Goal: Task Accomplishment & Management: Complete application form

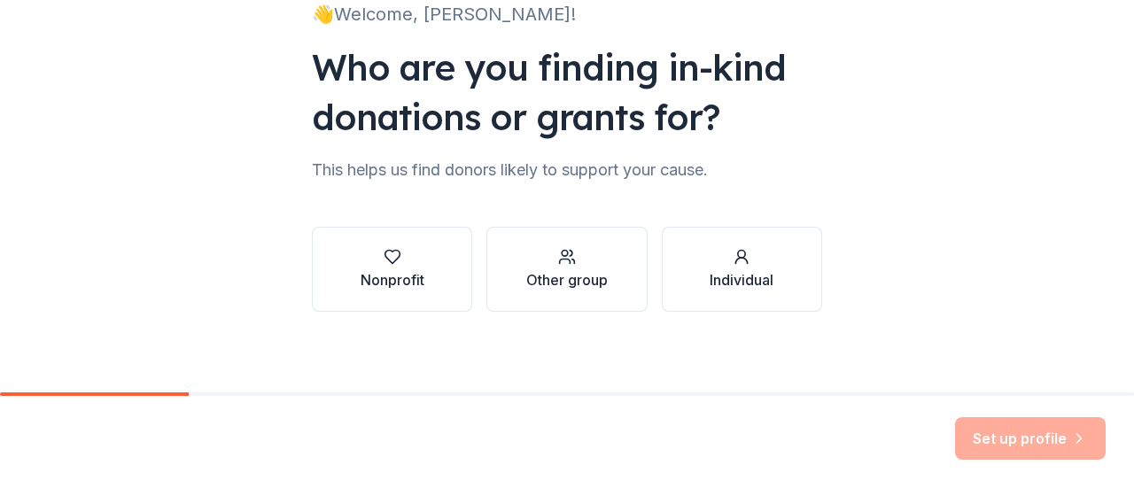
scroll to position [145, 0]
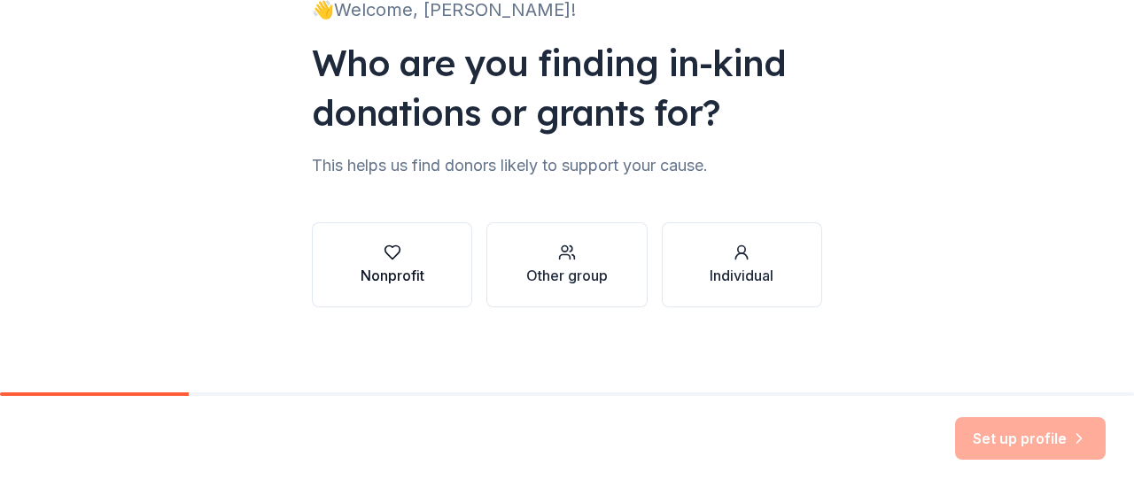
click at [392, 249] on icon "button" at bounding box center [393, 253] width 18 height 18
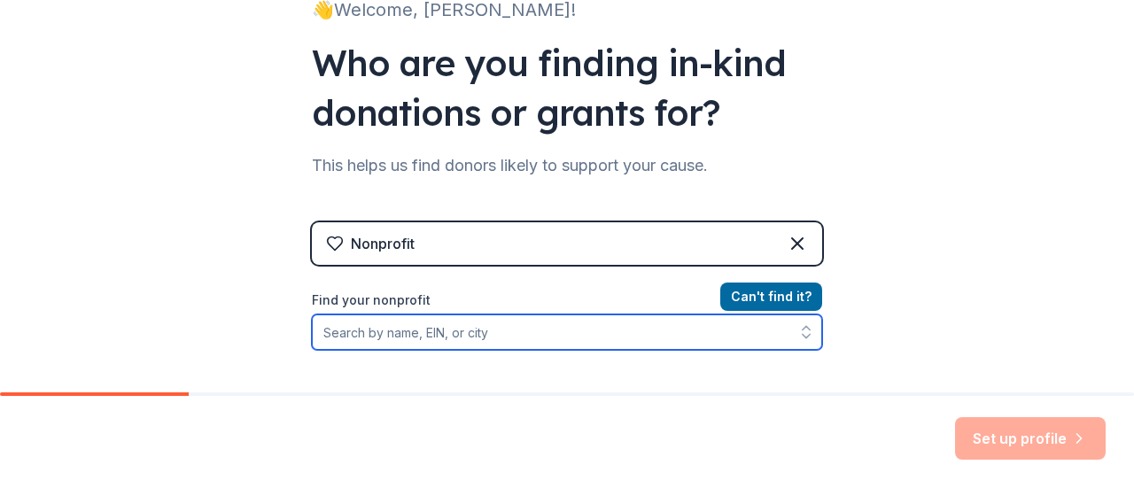
click at [478, 329] on input "Find your nonprofit" at bounding box center [567, 332] width 510 height 35
paste input "[US_EMPLOYER_IDENTIFICATION_NUMBER]"
type input "[US_EMPLOYER_IDENTIFICATION_NUMBER]"
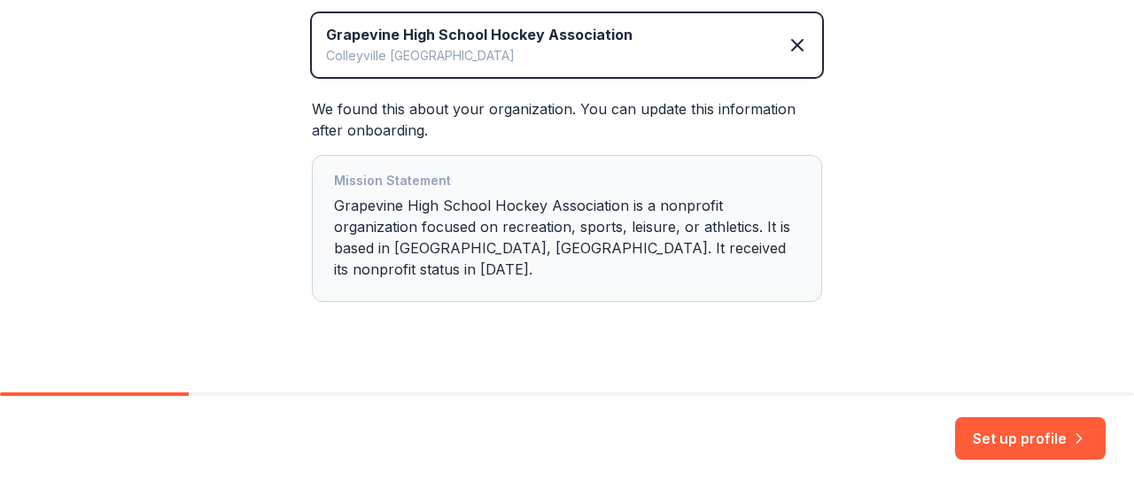
scroll to position [426, 0]
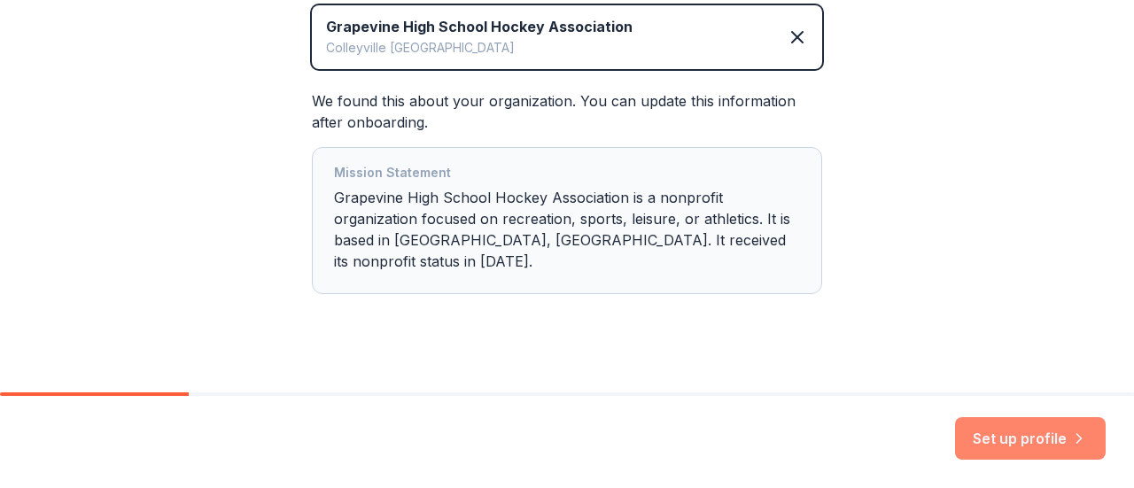
click at [1059, 445] on button "Set up profile" at bounding box center [1030, 438] width 151 height 43
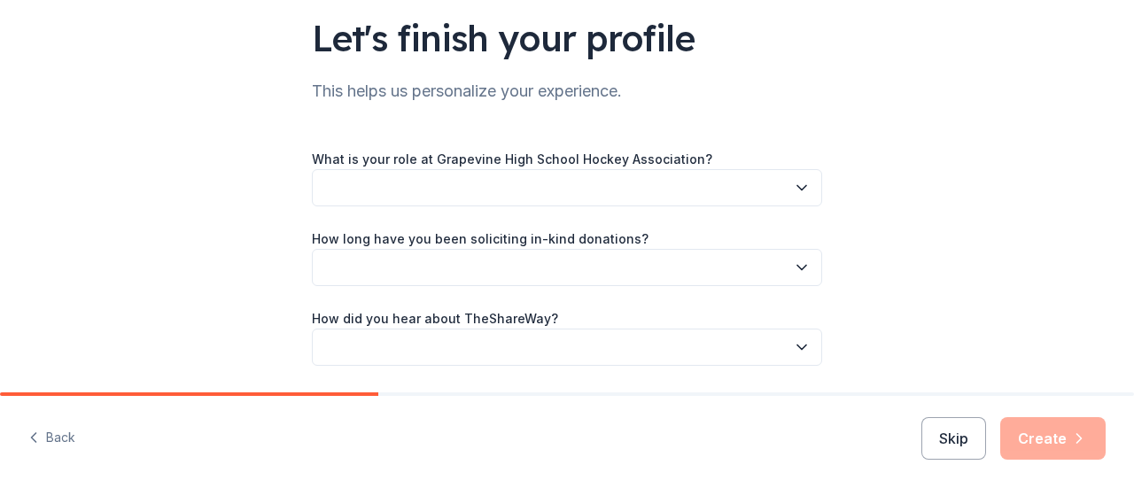
scroll to position [160, 0]
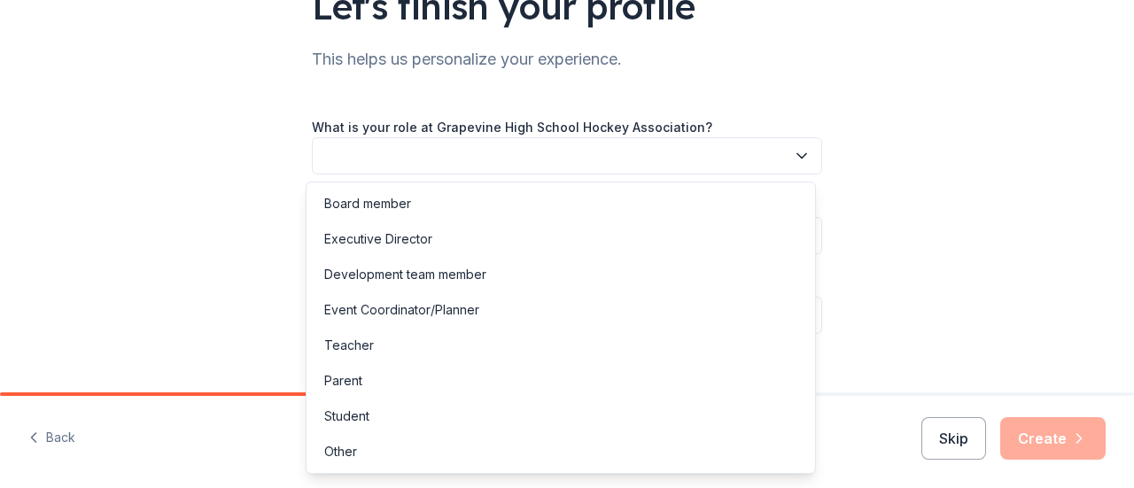
click at [778, 168] on button "button" at bounding box center [567, 155] width 510 height 37
click at [675, 191] on div "Board member" at bounding box center [561, 203] width 502 height 35
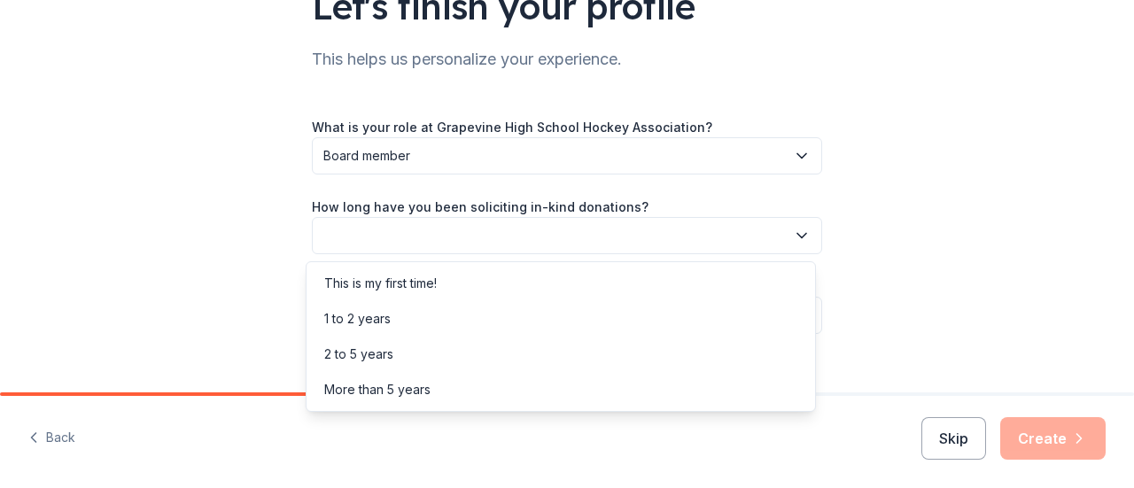
click at [661, 233] on button "button" at bounding box center [567, 235] width 510 height 37
click at [655, 289] on div "This is my first time!" at bounding box center [561, 283] width 502 height 35
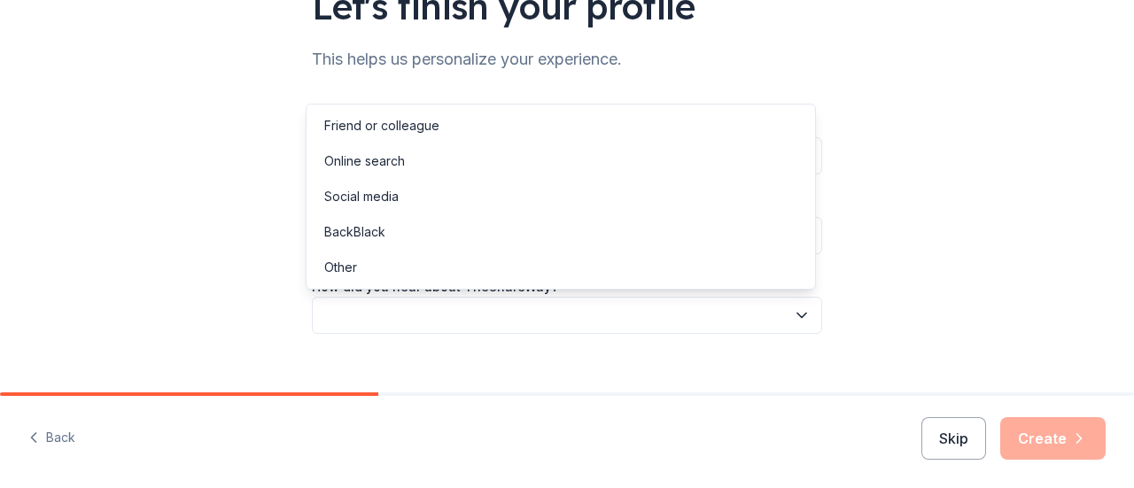
click at [649, 315] on button "button" at bounding box center [567, 315] width 510 height 37
click at [584, 168] on div "Online search" at bounding box center [561, 161] width 502 height 35
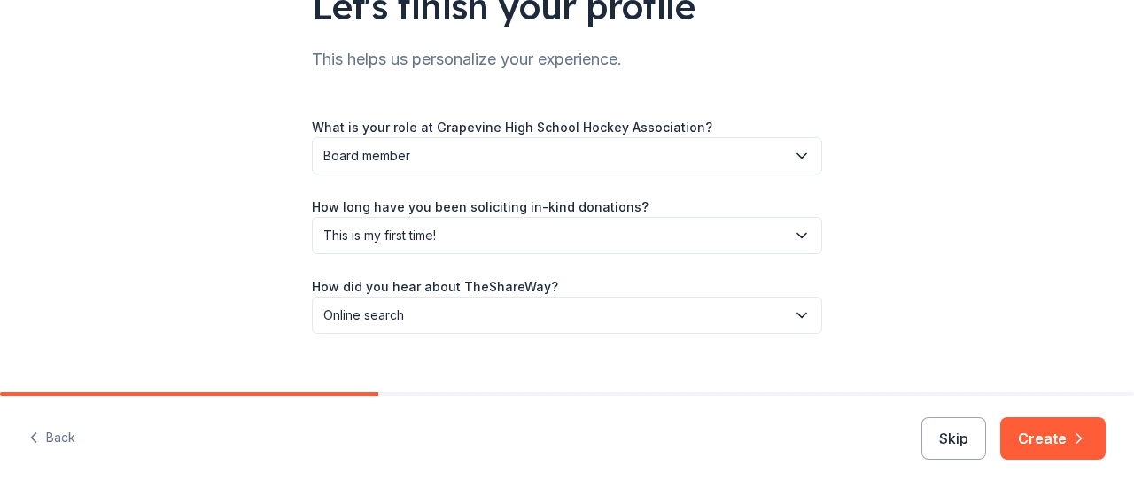
scroll to position [186, 0]
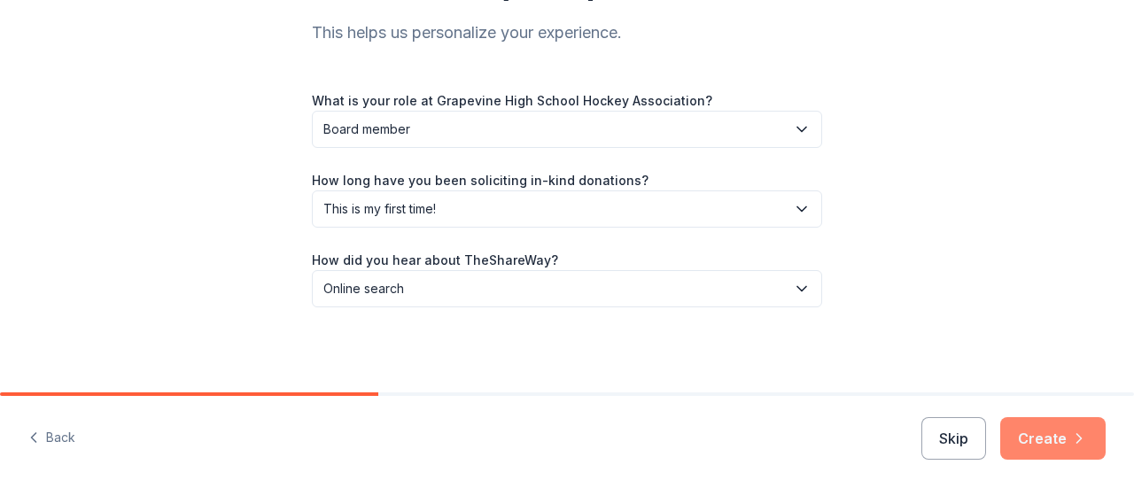
click at [1078, 441] on icon "button" at bounding box center [1080, 438] width 4 height 9
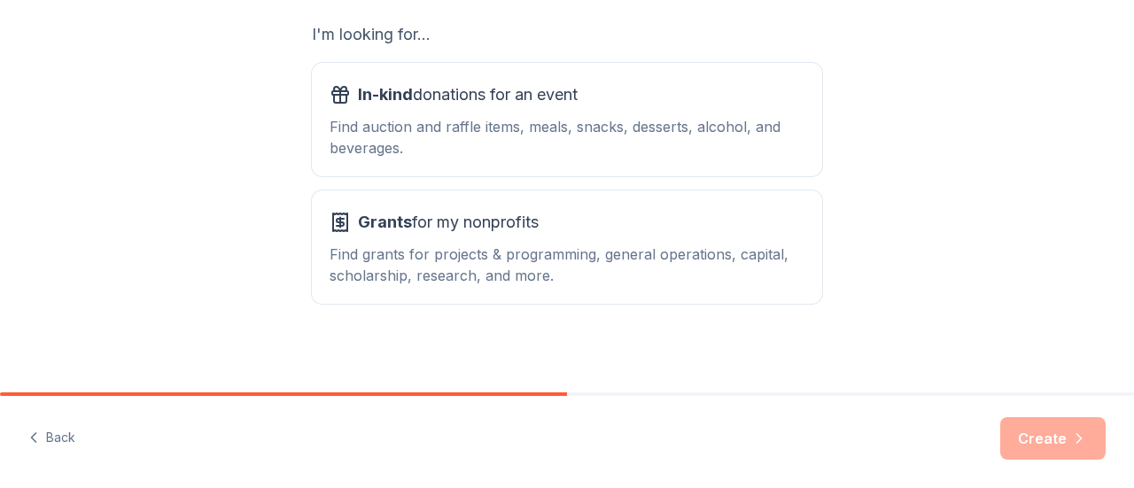
scroll to position [323, 0]
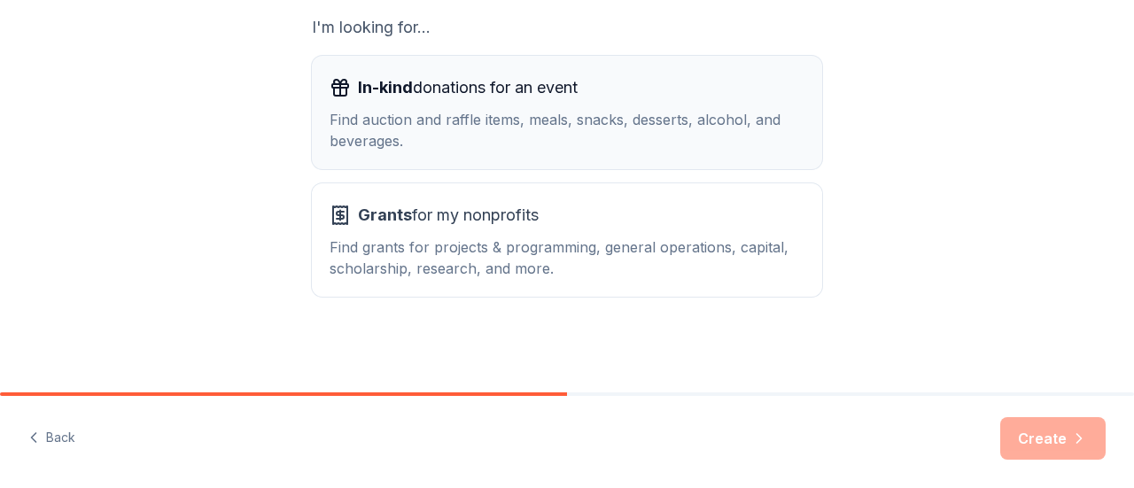
click at [701, 136] on div "Find auction and raffle items, meals, snacks, desserts, alcohol, and beverages." at bounding box center [567, 130] width 475 height 43
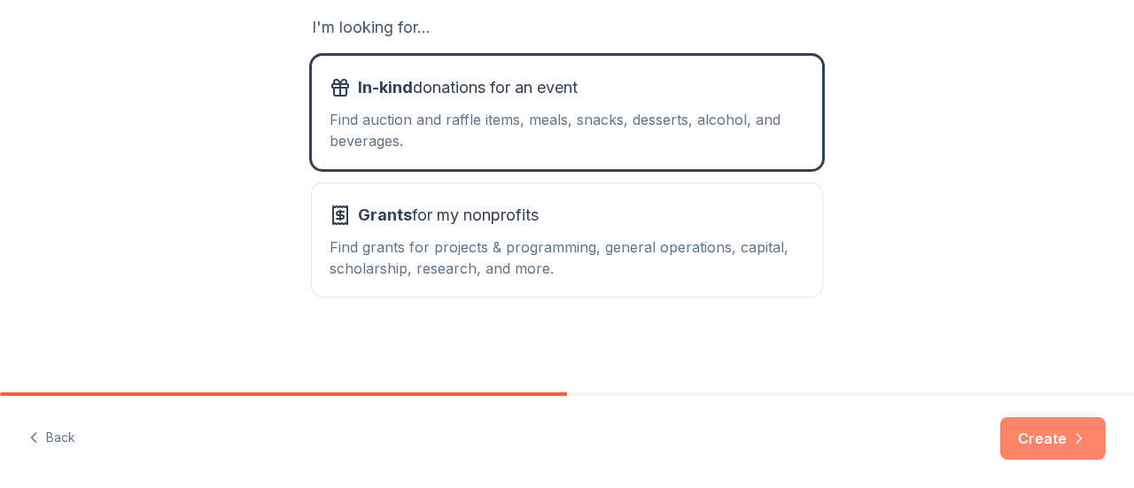
click at [1032, 434] on button "Create" at bounding box center [1053, 438] width 105 height 43
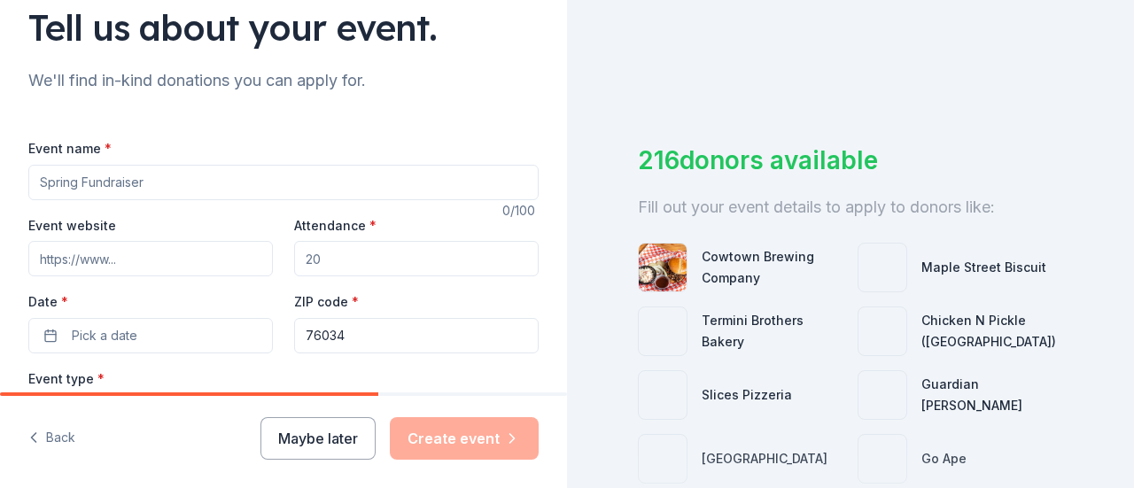
scroll to position [127, 0]
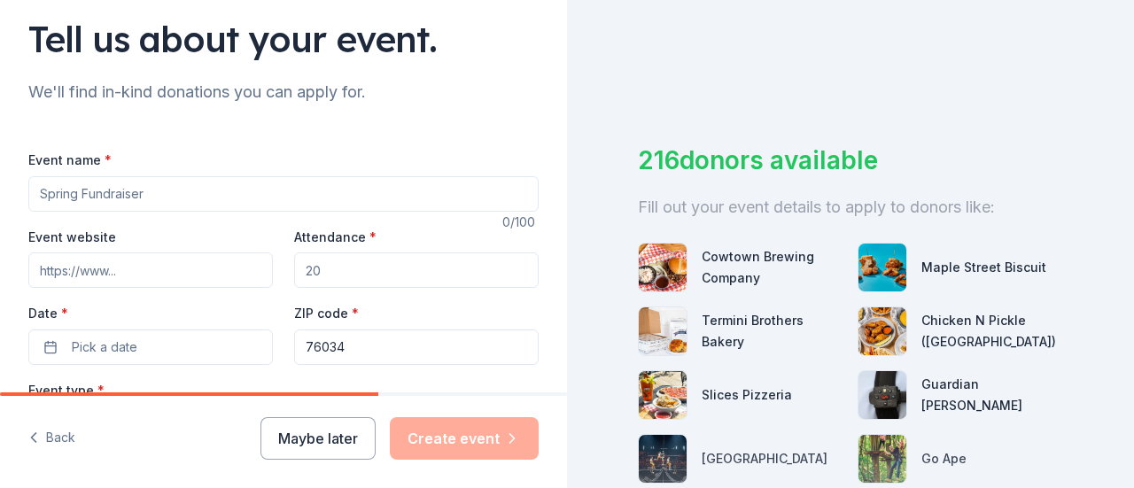
click at [457, 187] on input "Event name *" at bounding box center [283, 193] width 510 height 35
type input "Silent Auction"
click at [362, 279] on input "Attendance *" at bounding box center [416, 270] width 245 height 35
type input "100"
click at [181, 338] on button "Pick a date" at bounding box center [150, 347] width 245 height 35
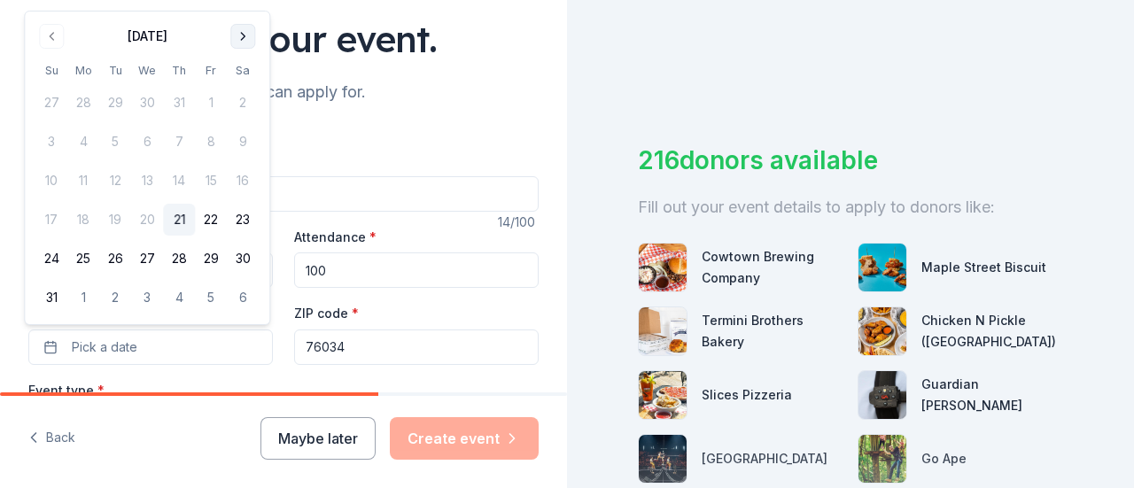
click at [240, 33] on button "Go to next month" at bounding box center [242, 36] width 25 height 25
click at [240, 33] on div "Tell us about your event." at bounding box center [283, 39] width 510 height 50
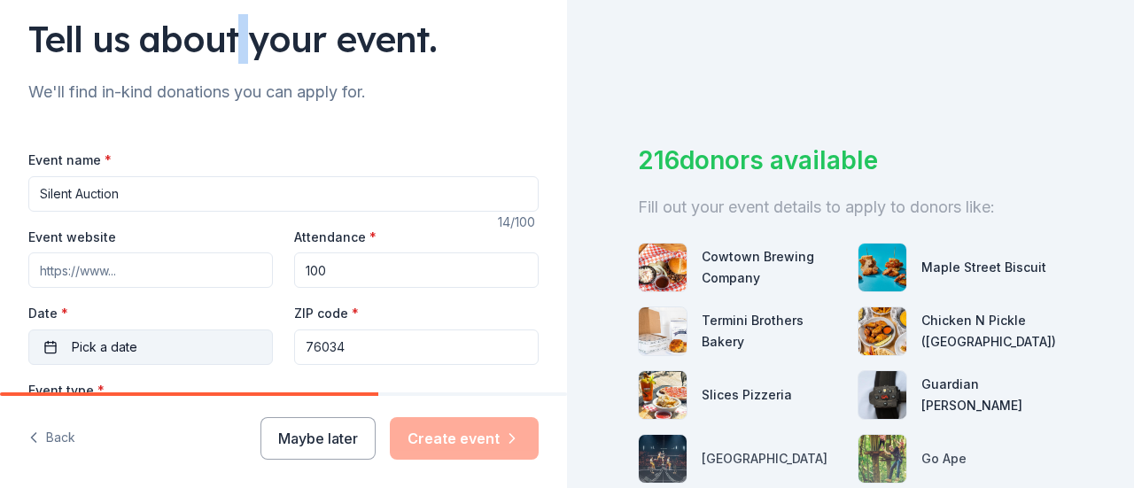
click at [175, 339] on button "Pick a date" at bounding box center [150, 347] width 245 height 35
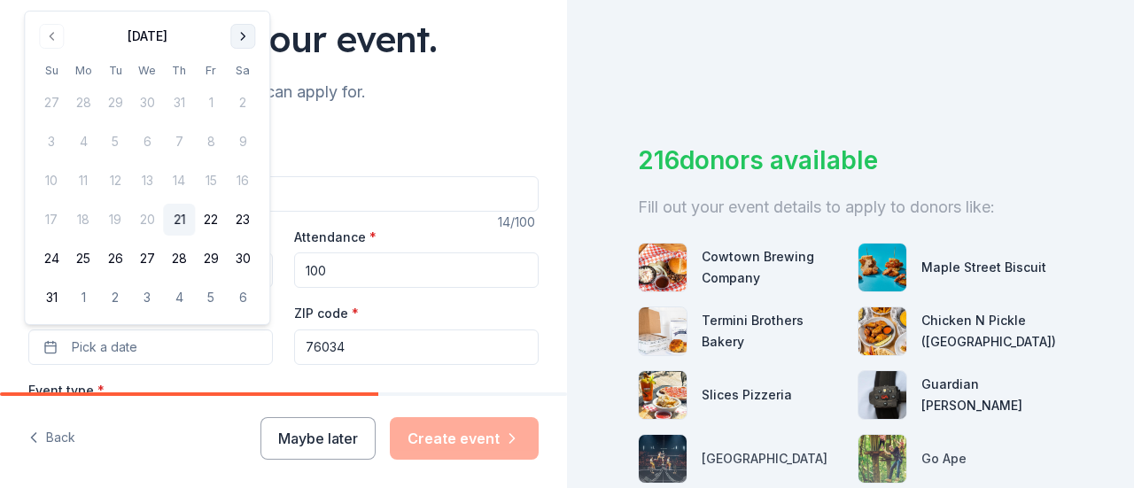
click at [238, 43] on button "Go to next month" at bounding box center [242, 36] width 25 height 25
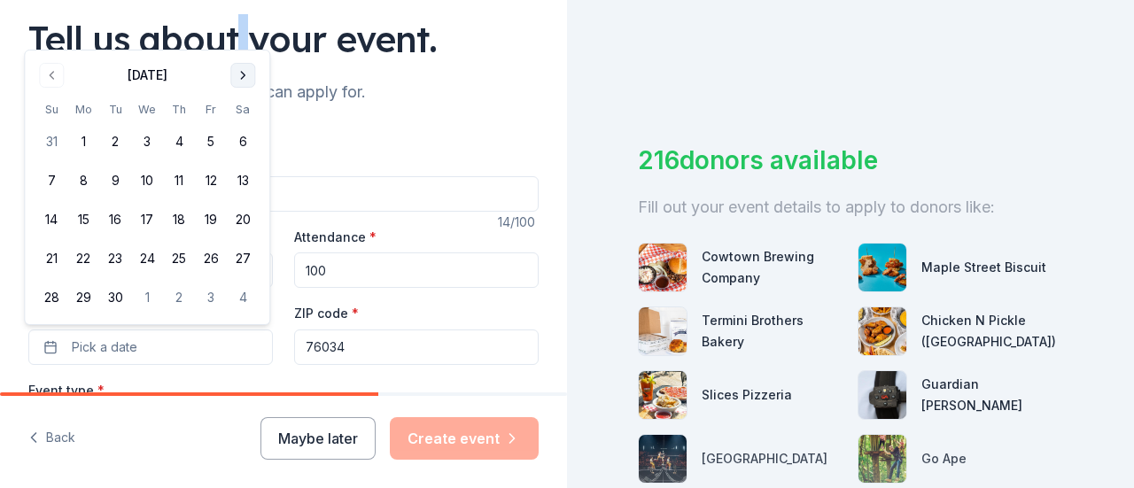
click at [242, 75] on button "Go to next month" at bounding box center [242, 75] width 25 height 25
click at [246, 222] on button "18" at bounding box center [243, 220] width 32 height 32
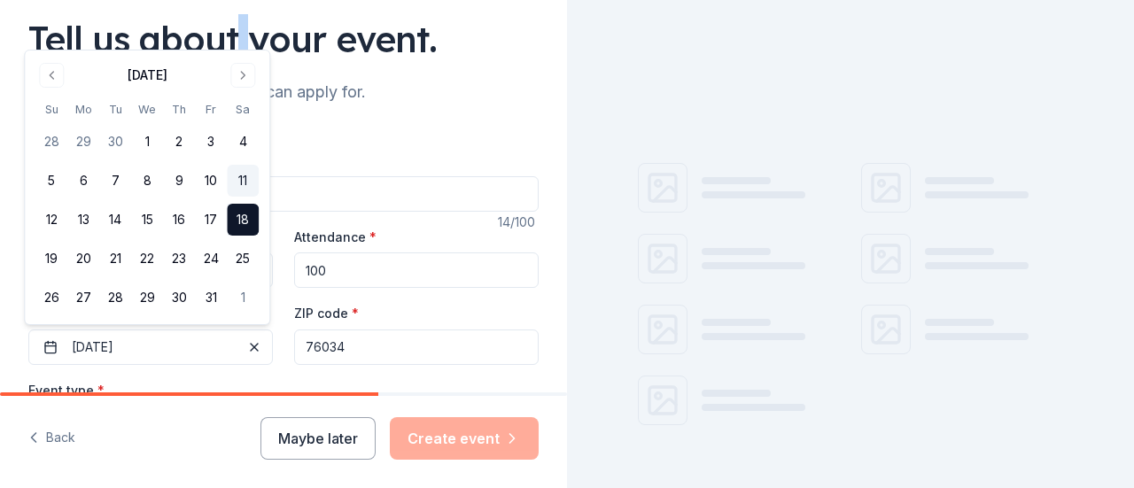
click at [247, 185] on button "11" at bounding box center [243, 181] width 32 height 32
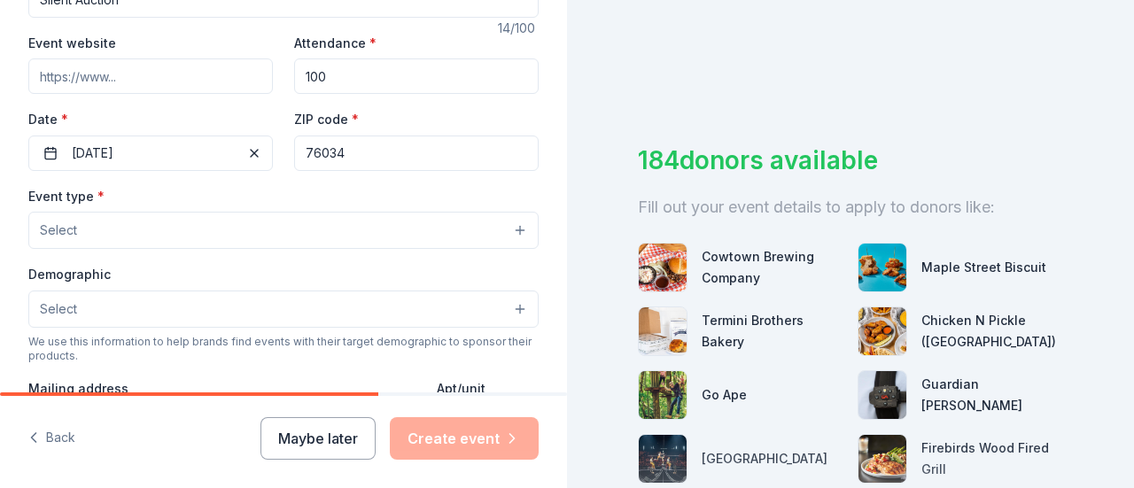
scroll to position [324, 0]
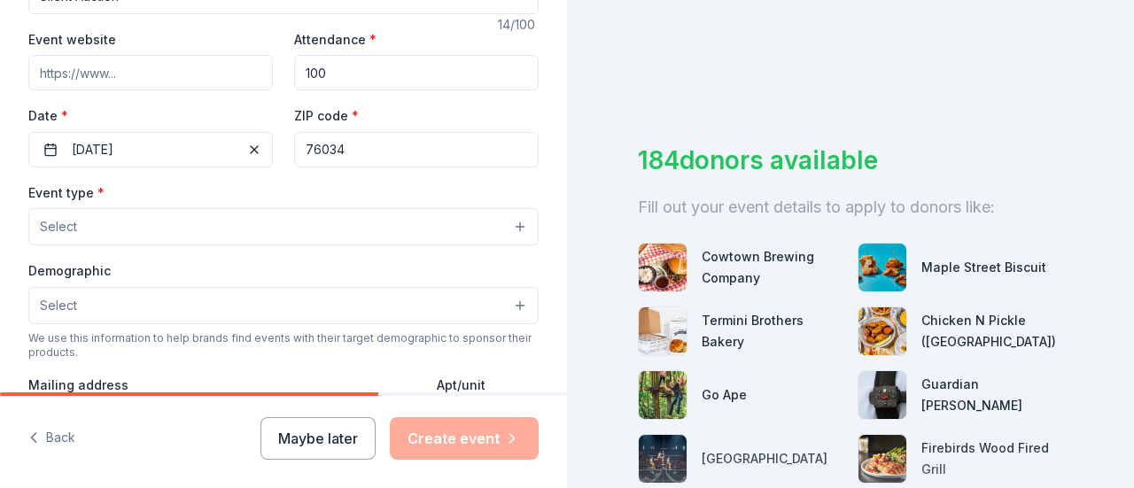
click at [379, 152] on input "76034" at bounding box center [416, 149] width 245 height 35
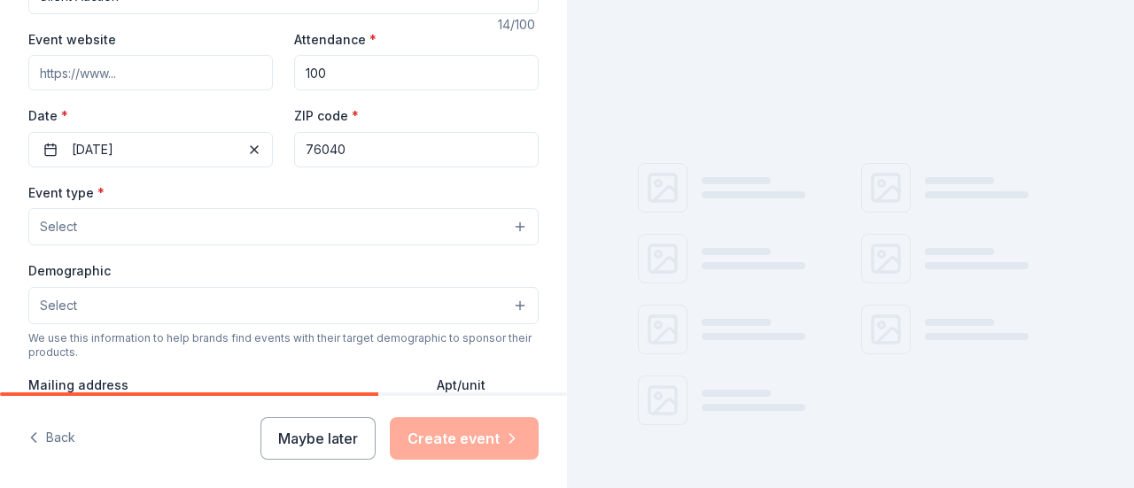
type input "76040"
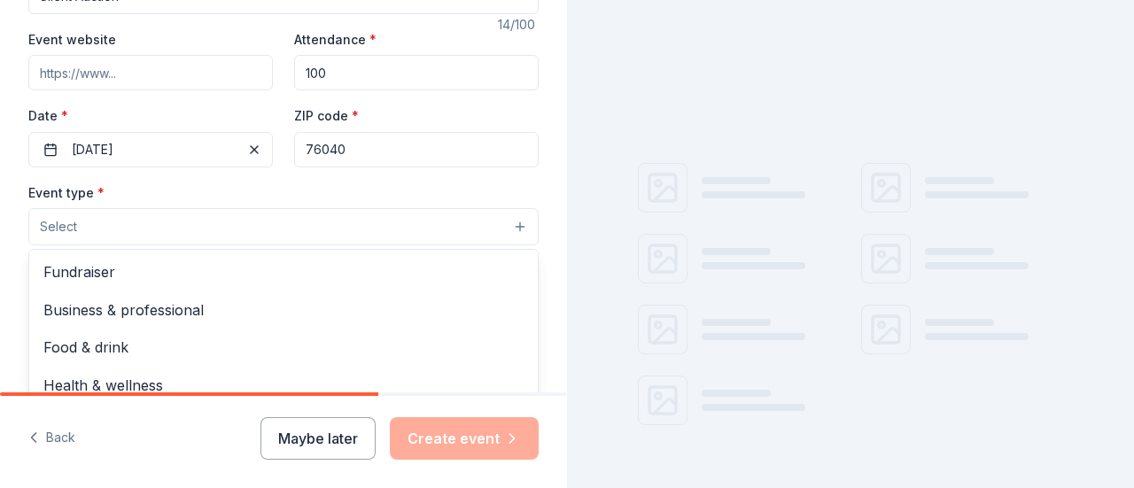
click at [349, 217] on button "Select" at bounding box center [283, 226] width 510 height 37
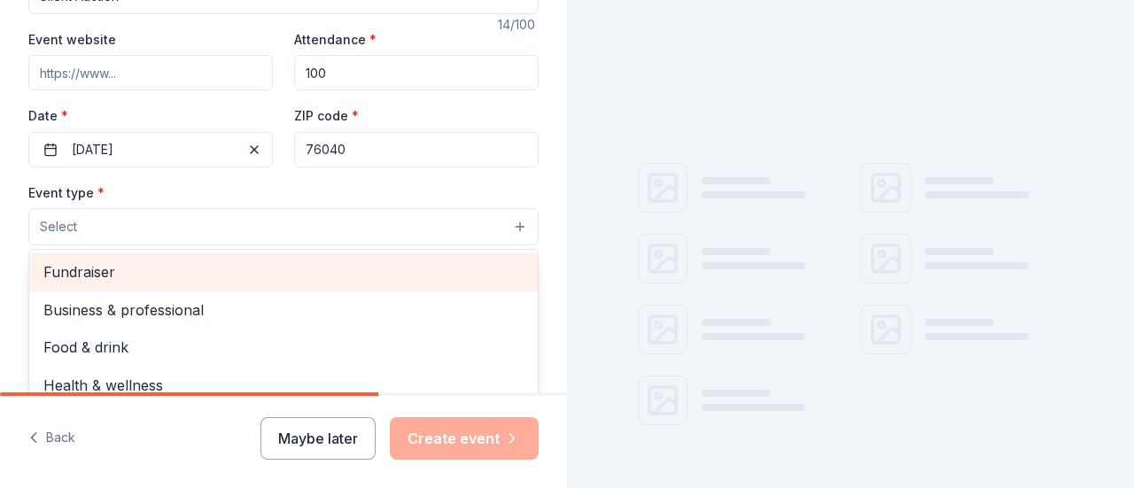
click at [333, 269] on span "Fundraiser" at bounding box center [283, 272] width 480 height 23
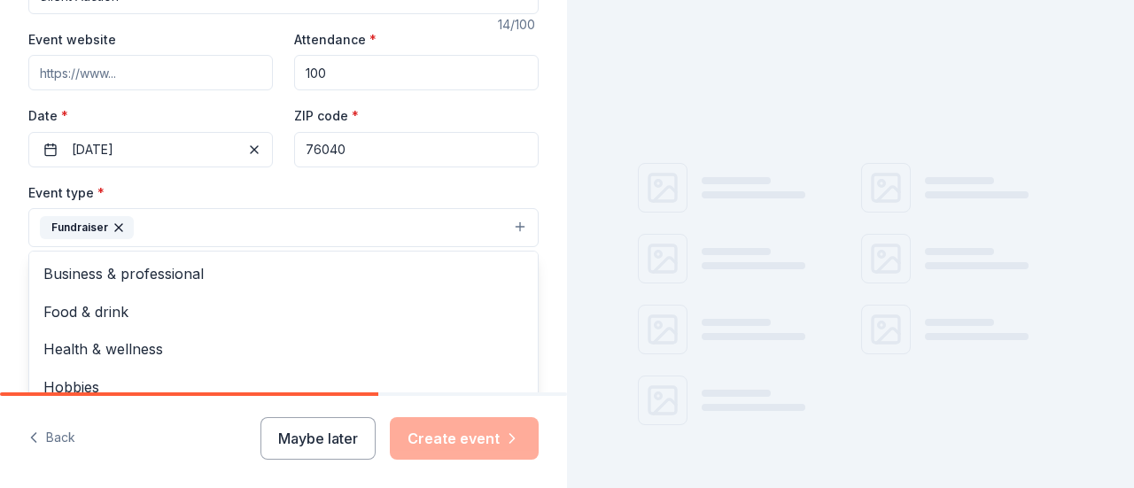
click at [521, 192] on div "Event type * Fundraiser Business & professional Food & drink Health & wellness …" at bounding box center [283, 215] width 510 height 66
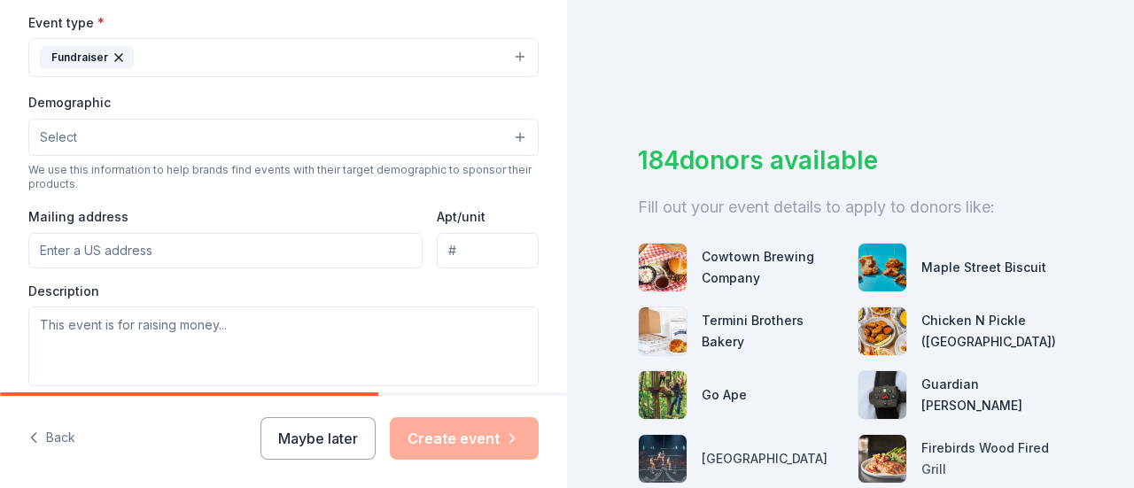
scroll to position [510, 0]
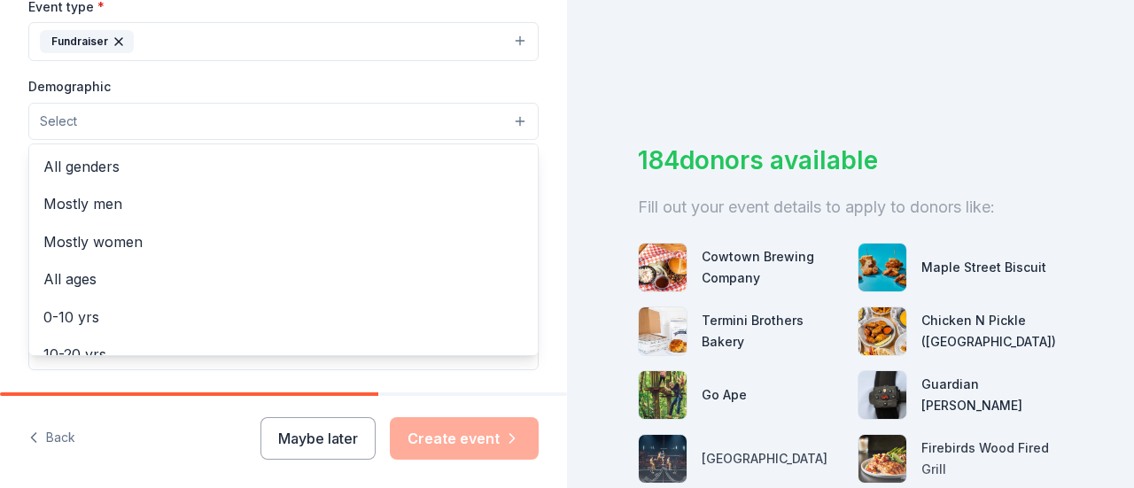
click at [509, 127] on button "Select" at bounding box center [283, 121] width 510 height 37
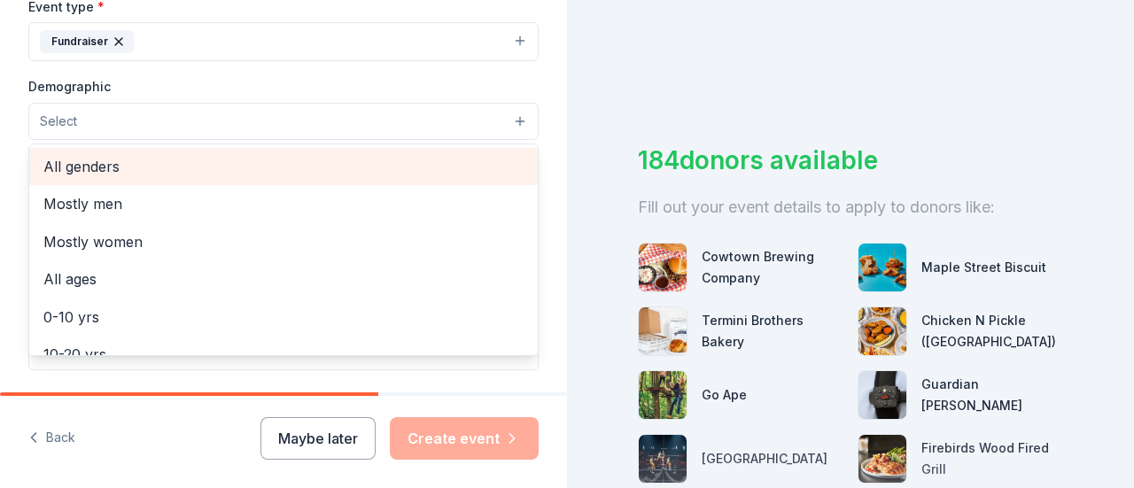
click at [440, 156] on span "All genders" at bounding box center [283, 166] width 480 height 23
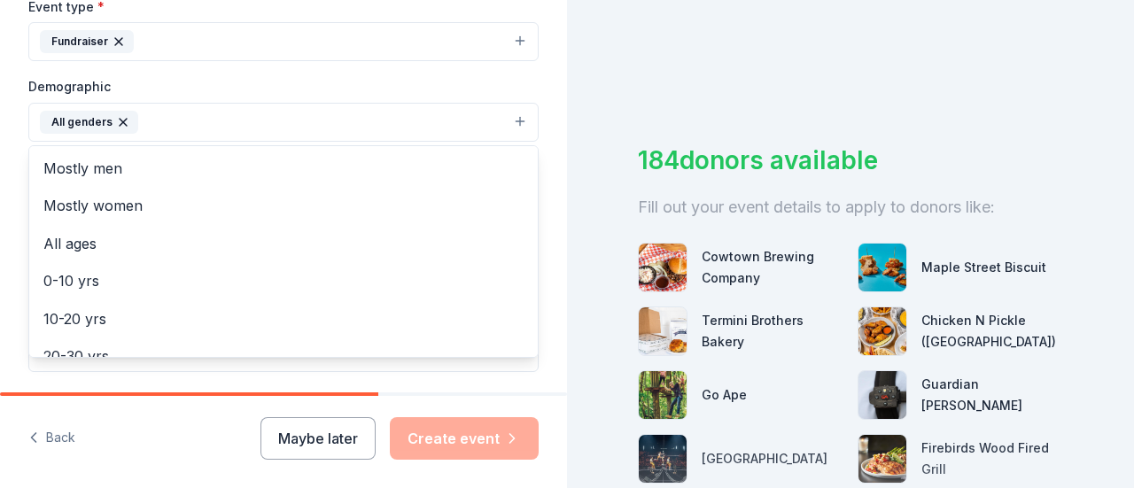
click at [542, 111] on div "Tell us about your event. We'll find in-kind donations you can apply for. Event…" at bounding box center [283, 81] width 567 height 1183
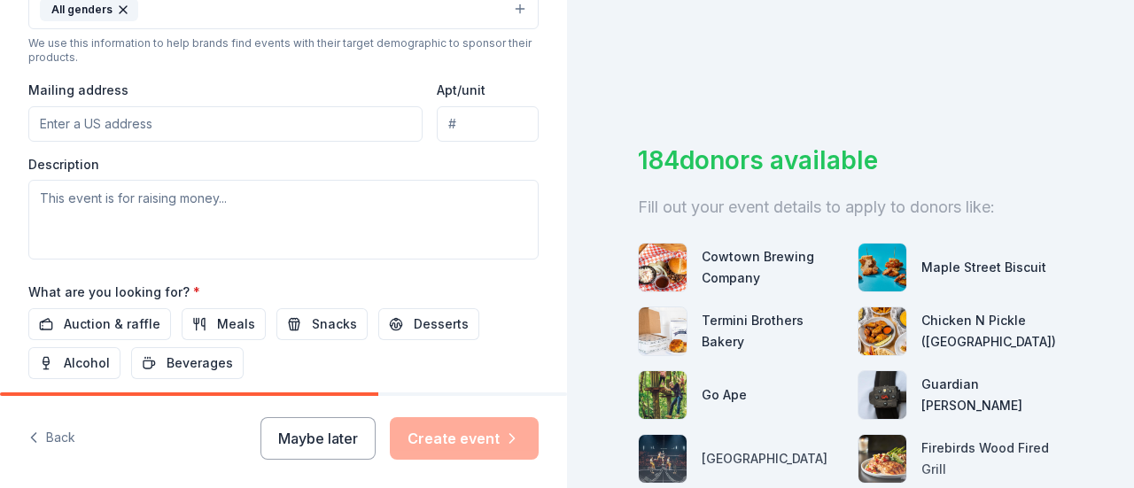
scroll to position [625, 0]
click at [216, 129] on input "Mailing address" at bounding box center [225, 122] width 394 height 35
paste input "PO Box 263"
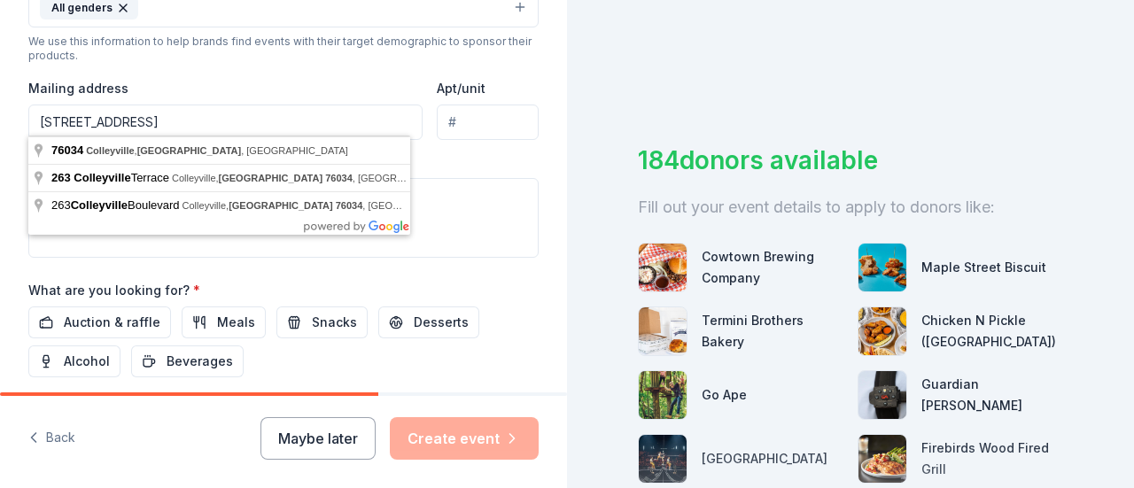
type input "PO Box 263, Colleyville, TX 76034"
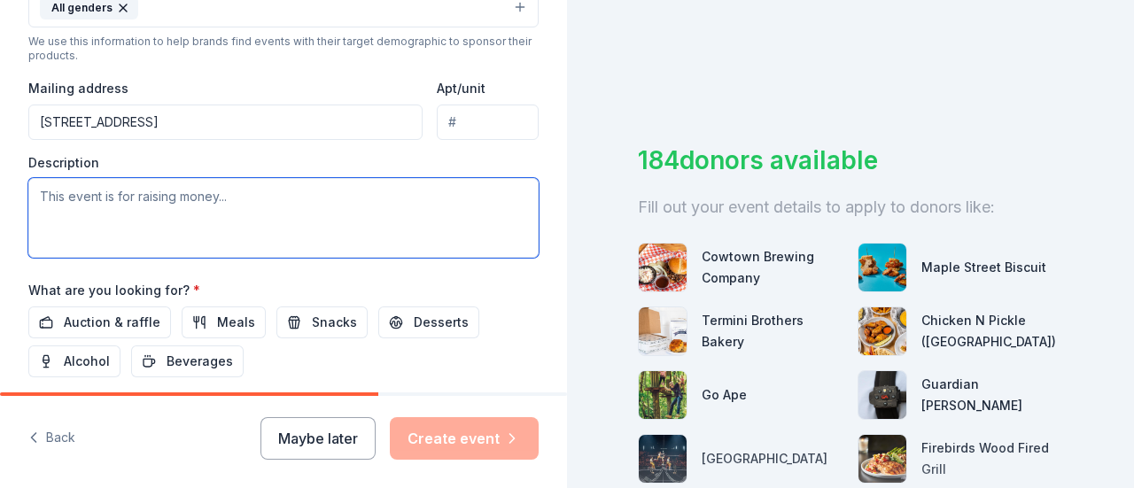
click at [479, 194] on textarea at bounding box center [283, 218] width 510 height 80
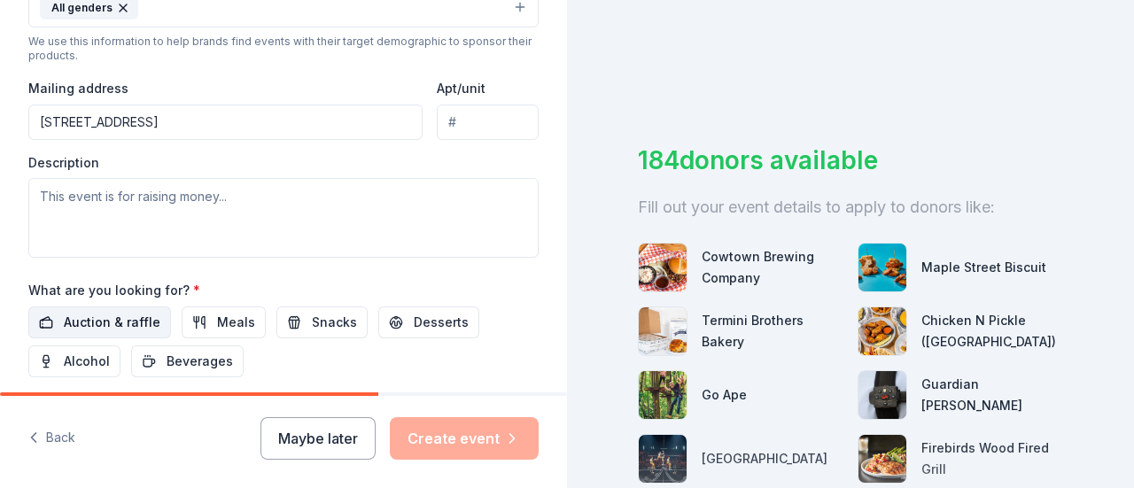
click at [95, 321] on span "Auction & raffle" at bounding box center [112, 322] width 97 height 21
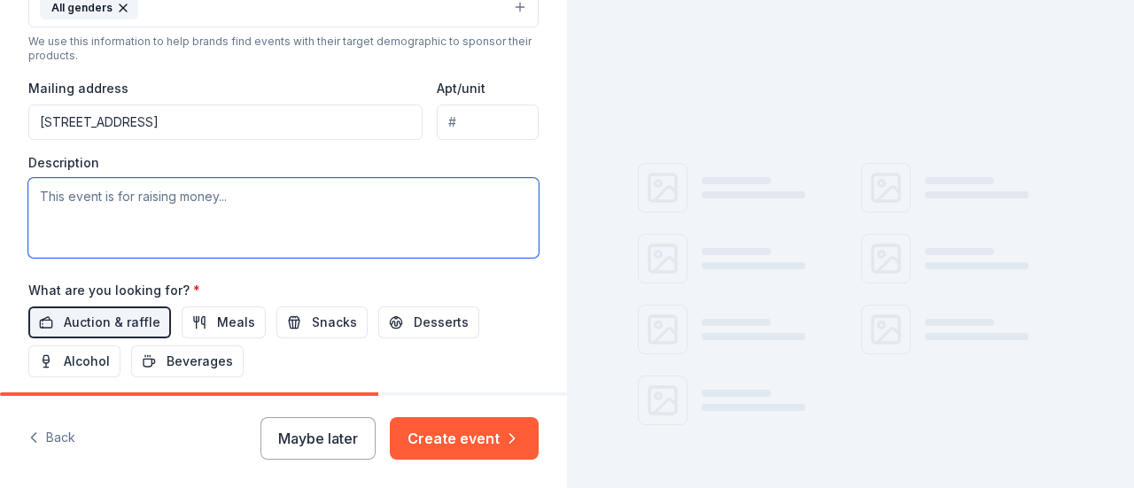
click at [187, 203] on textarea at bounding box center [283, 218] width 510 height 80
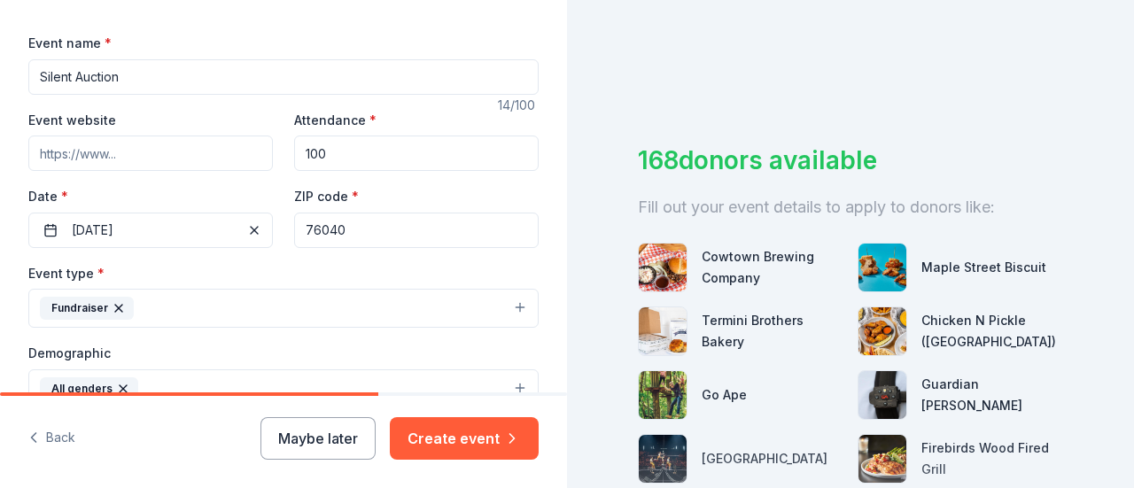
scroll to position [250, 0]
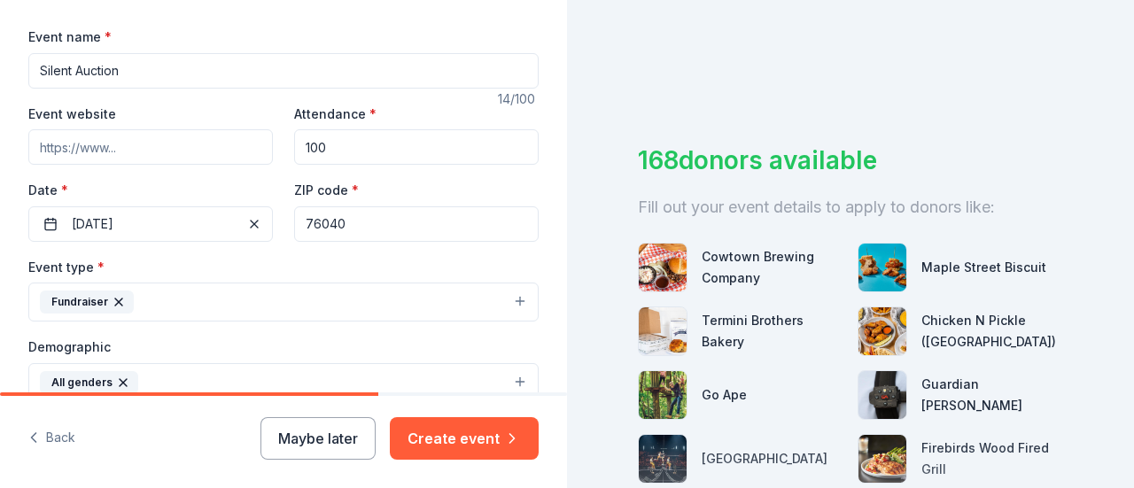
type textarea "This event is to raise money for the upcoming hockey season. All proceeds will …"
click at [431, 154] on input "100" at bounding box center [416, 146] width 245 height 35
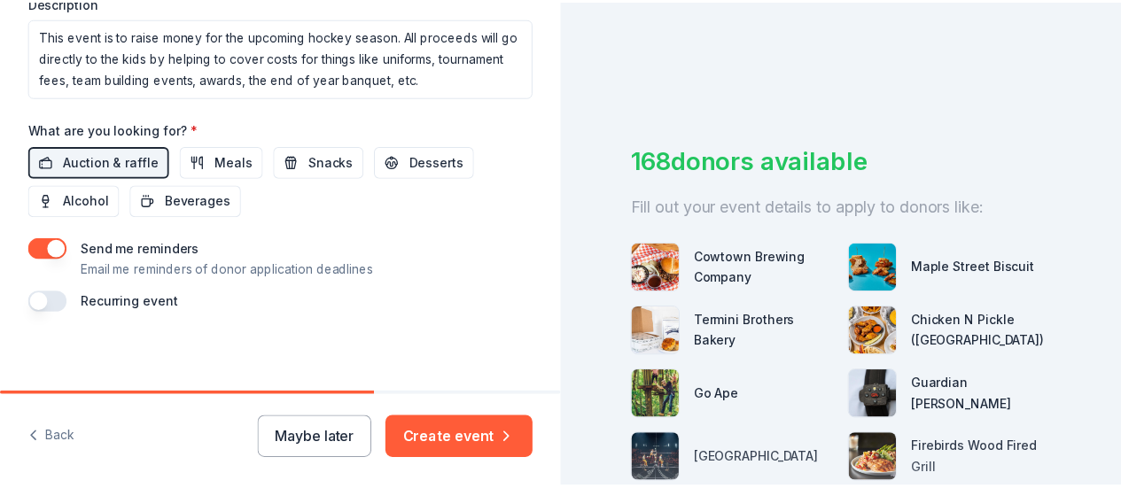
scroll to position [744, 0]
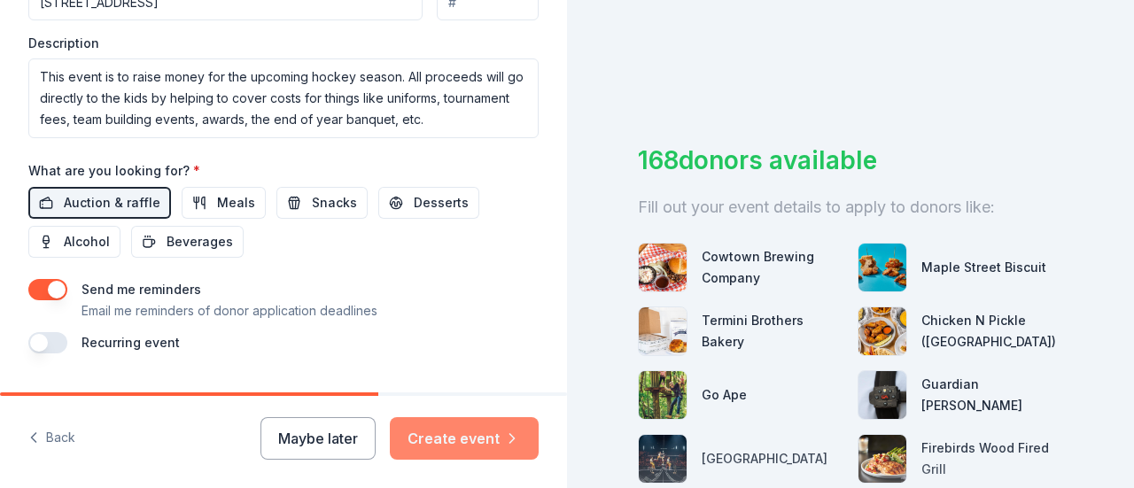
click at [505, 428] on button "Create event" at bounding box center [464, 438] width 149 height 43
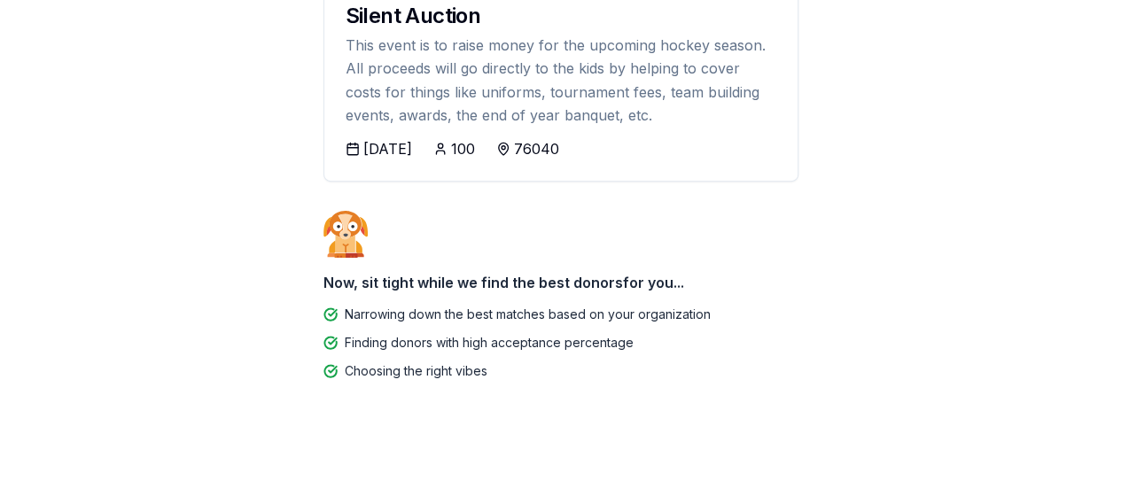
scroll to position [260, 0]
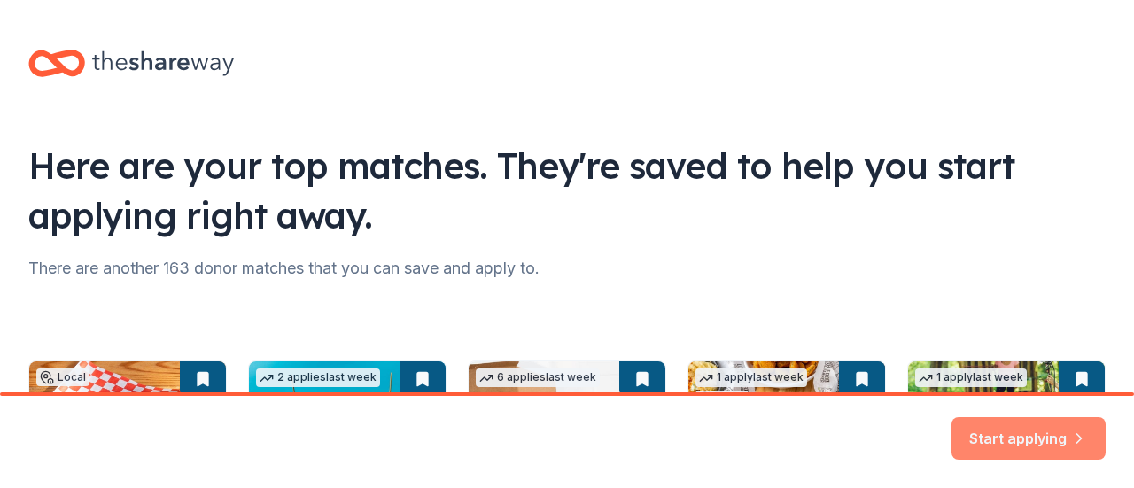
click at [1009, 433] on button "Start applying" at bounding box center [1029, 428] width 154 height 43
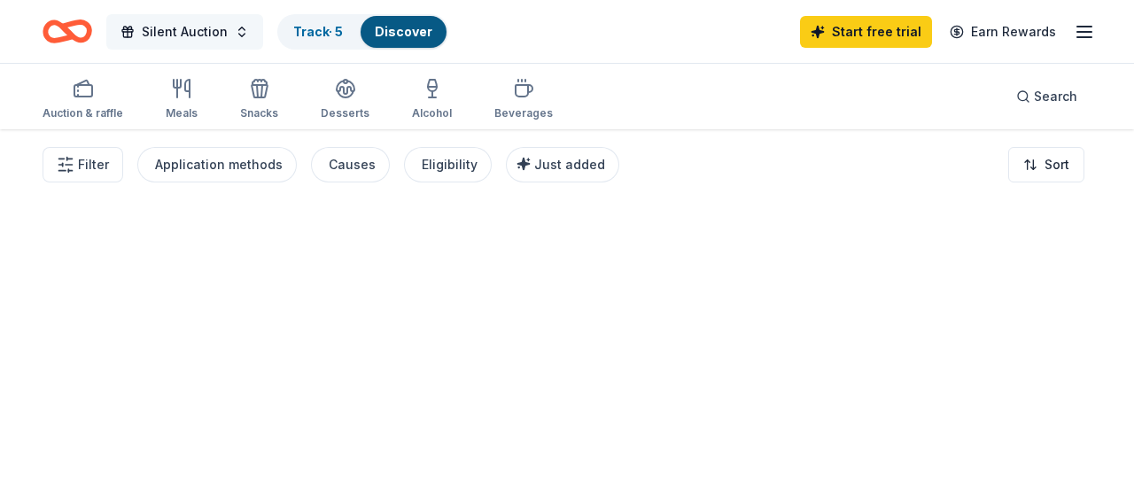
click at [165, 33] on span "Silent Auction" at bounding box center [185, 31] width 86 height 21
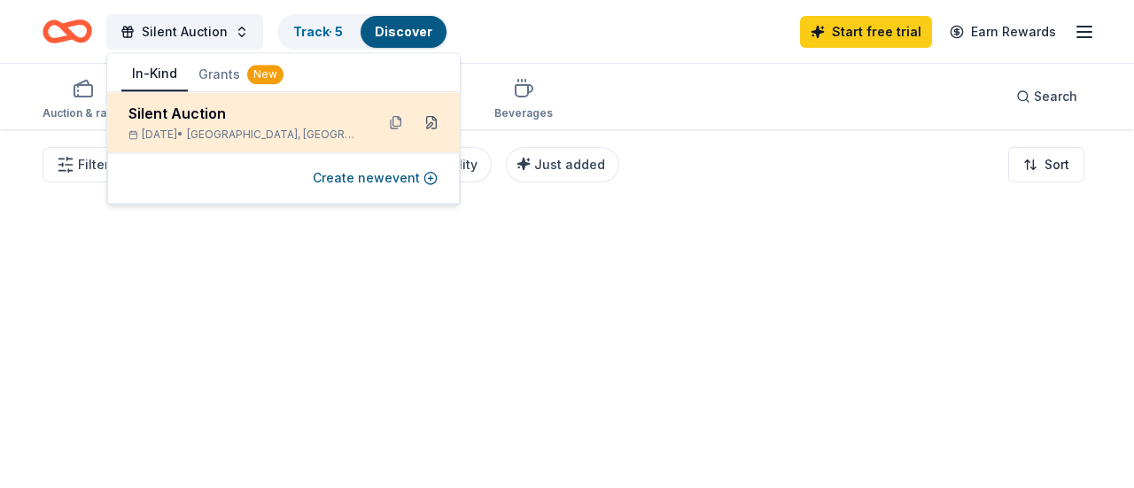
click at [432, 120] on button at bounding box center [431, 122] width 28 height 28
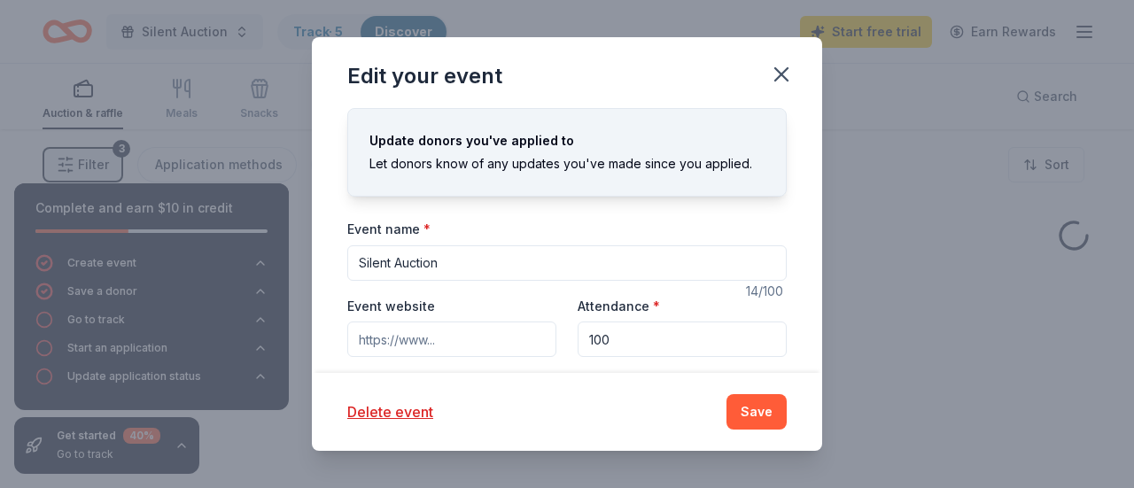
click at [360, 261] on input "Silent Auction" at bounding box center [567, 262] width 440 height 35
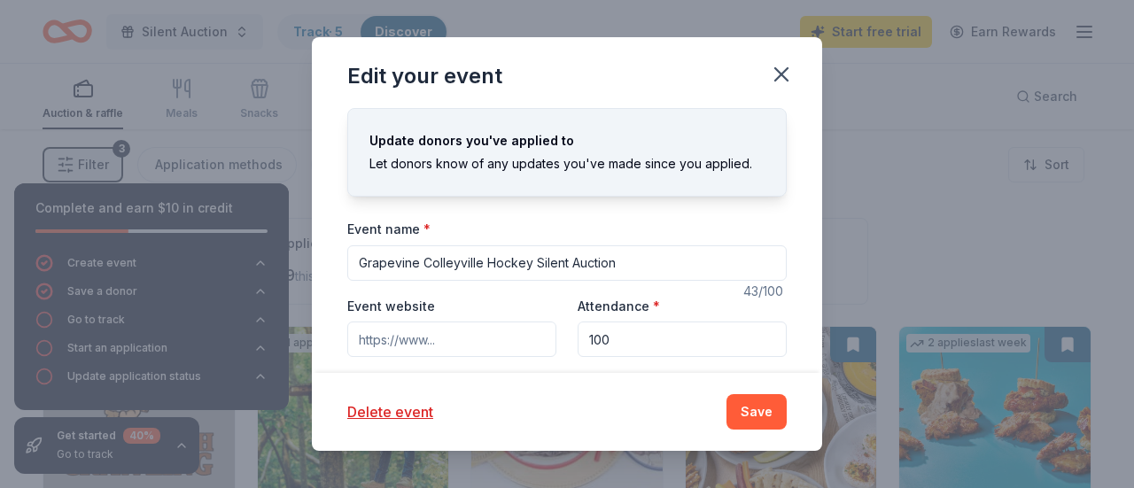
click at [626, 262] on input "Grapevine Colleyville Hockey Silent Auction" at bounding box center [567, 262] width 440 height 35
type input "Grapevine High School Hockey Annual Auction"
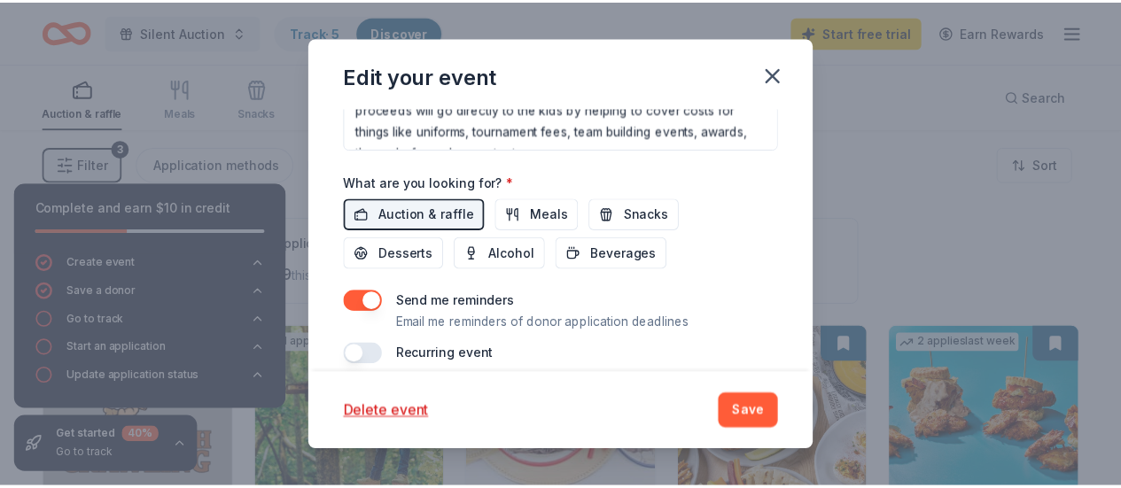
scroll to position [690, 0]
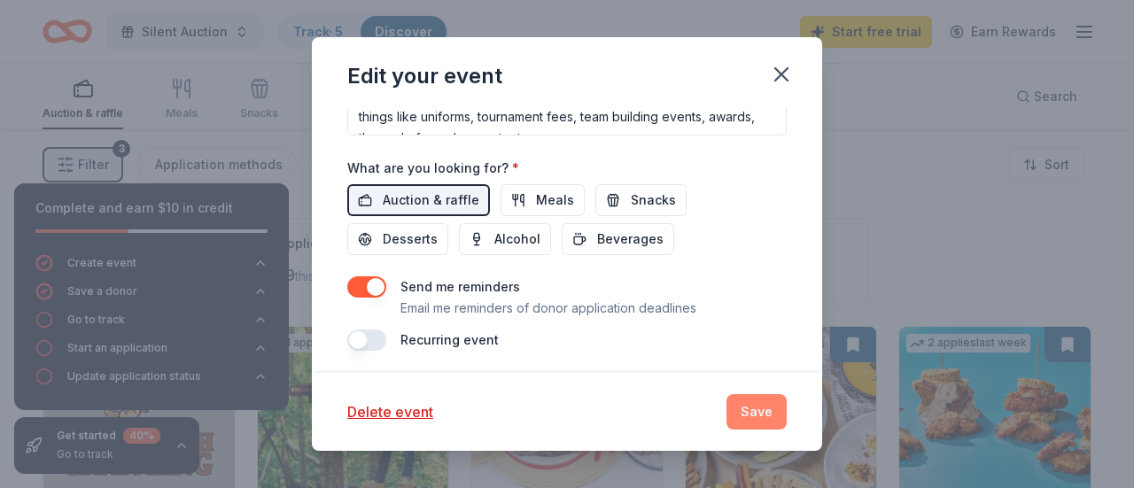
click at [784, 411] on button "Save" at bounding box center [757, 411] width 60 height 35
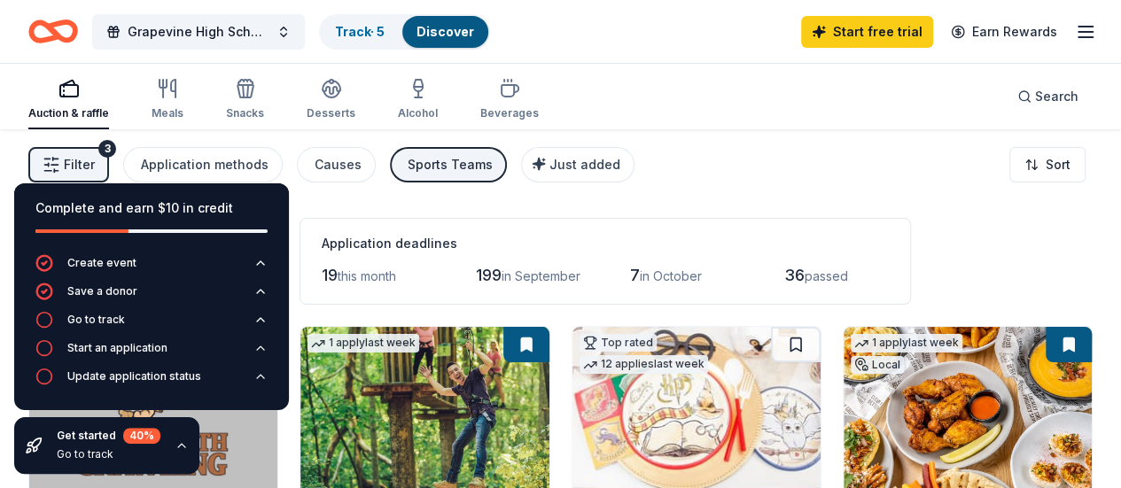
click at [711, 180] on div "Filter 3 Application methods Causes Sports Teams Just added Sort" at bounding box center [560, 164] width 1121 height 71
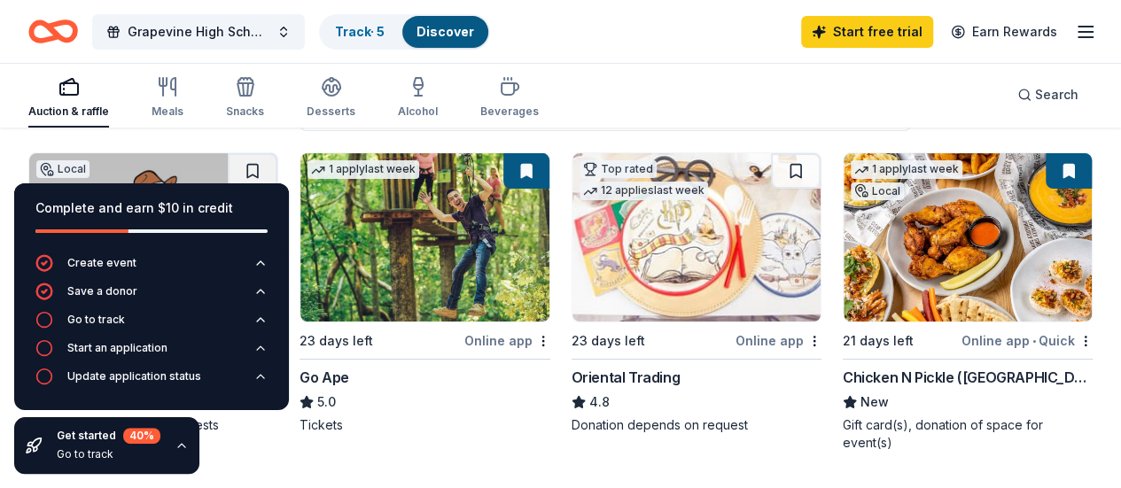
scroll to position [149, 0]
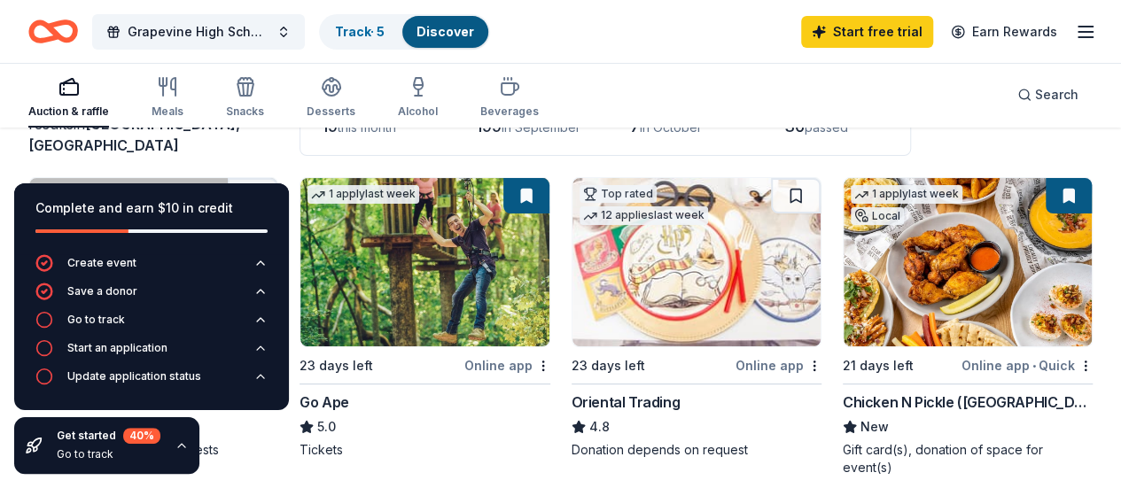
click at [178, 447] on icon "button" at bounding box center [181, 446] width 7 height 4
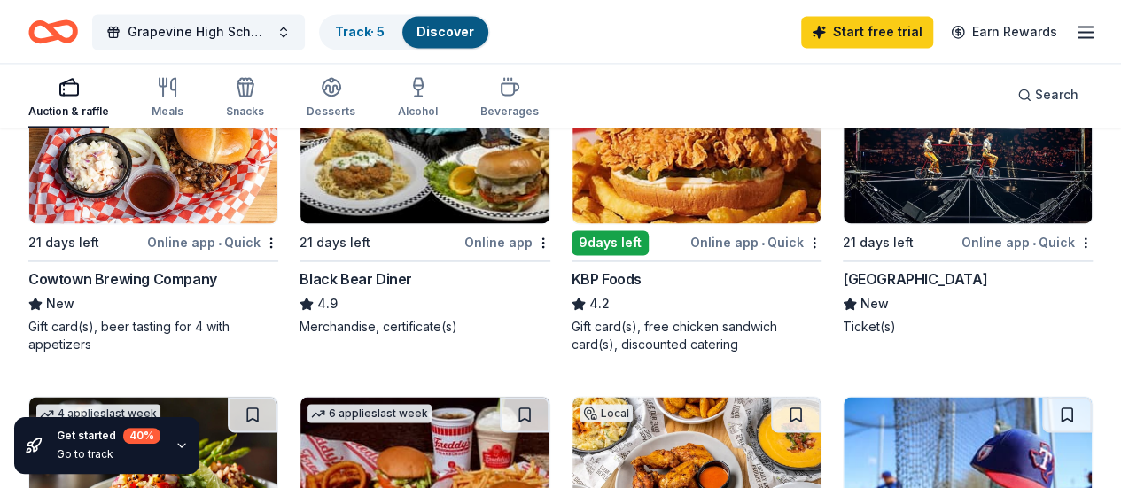
scroll to position [1312, 0]
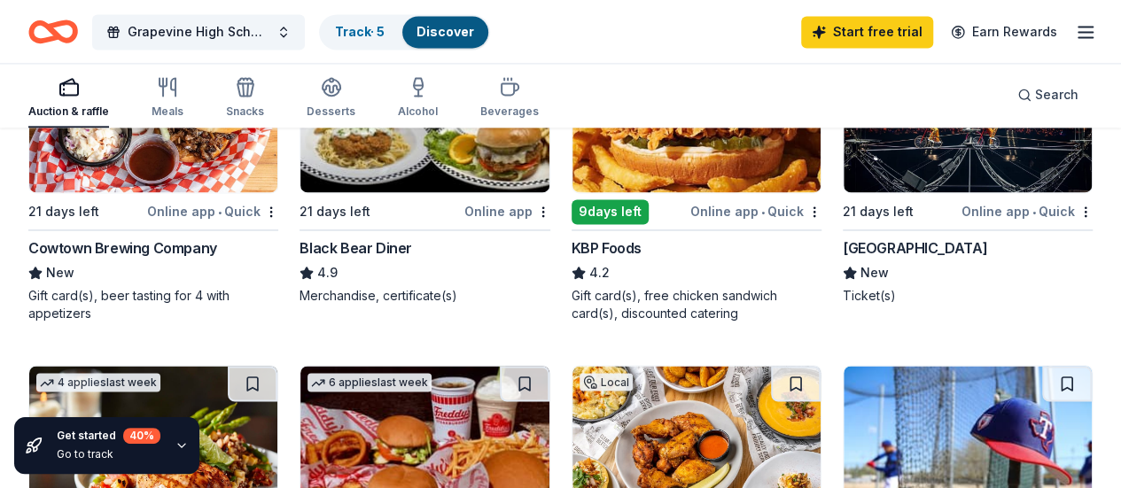
click at [844, 192] on img at bounding box center [968, 108] width 248 height 168
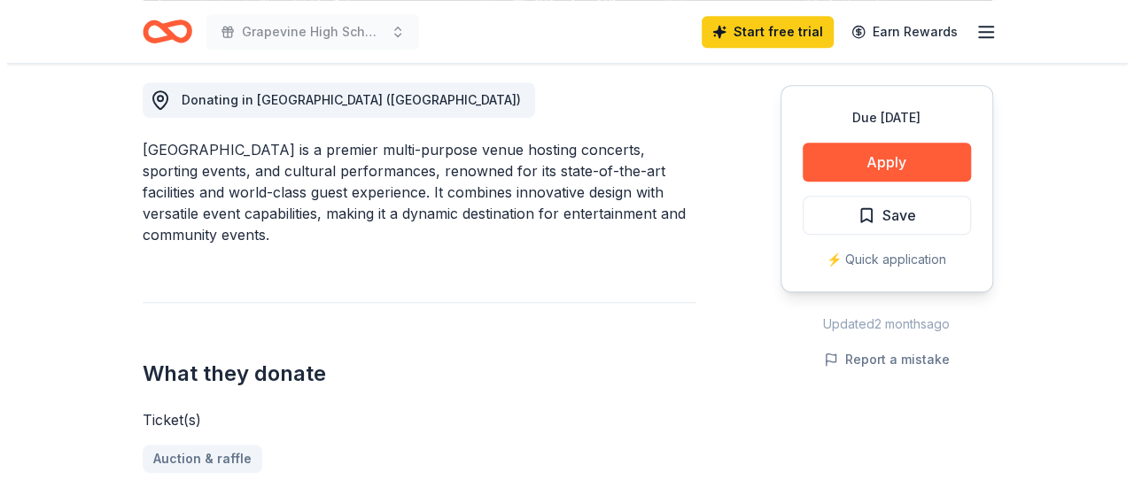
scroll to position [461, 0]
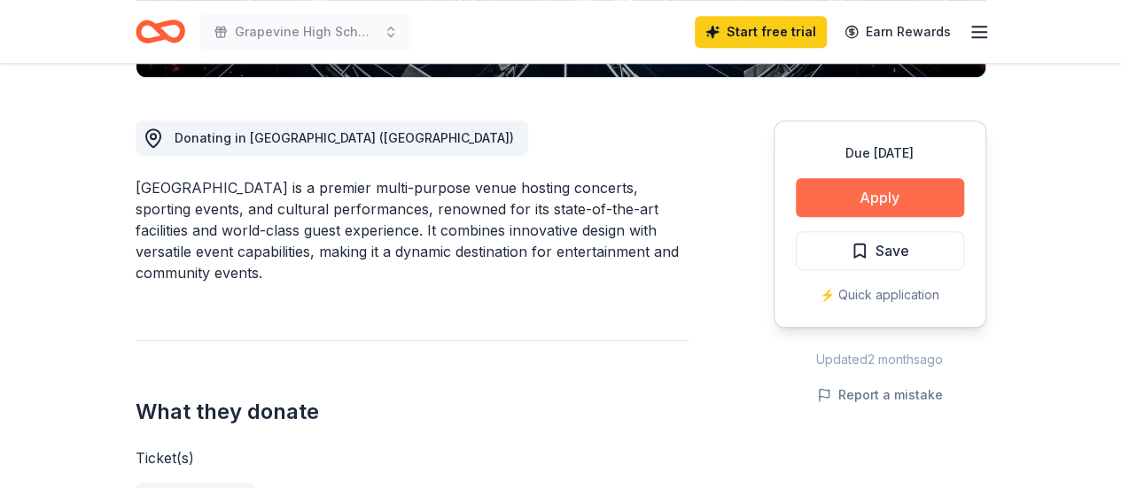
click at [874, 200] on button "Apply" at bounding box center [880, 197] width 168 height 39
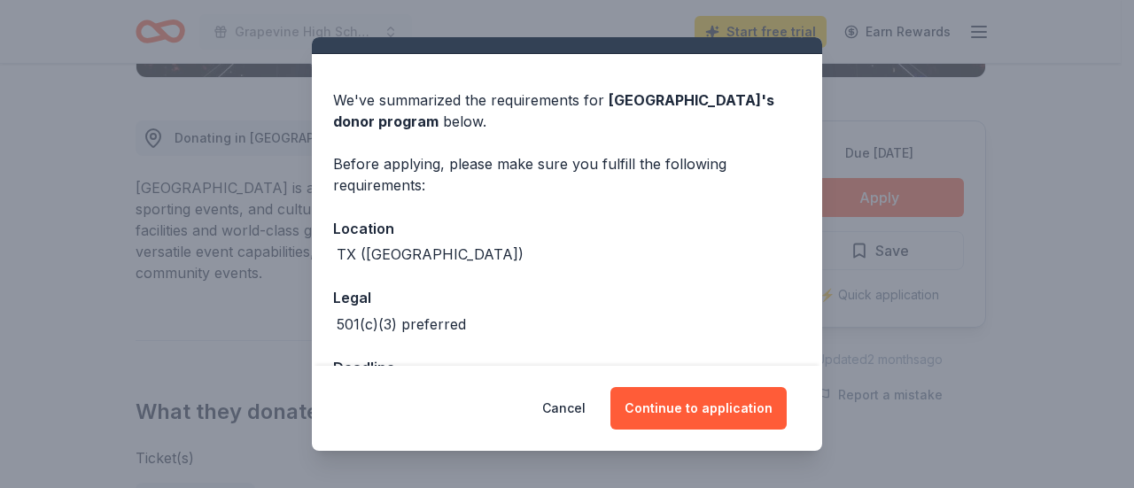
scroll to position [96, 0]
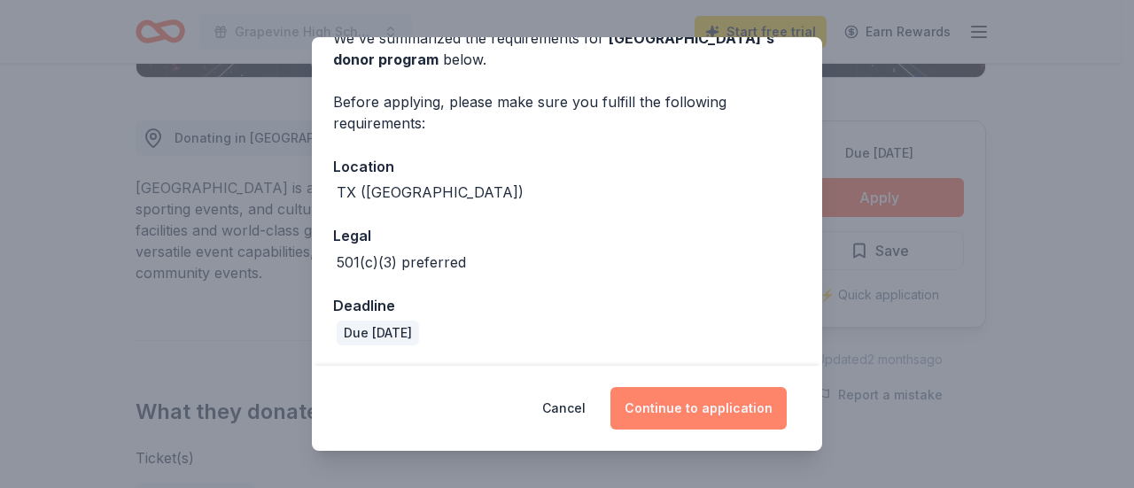
click at [729, 403] on button "Continue to application" at bounding box center [699, 408] width 176 height 43
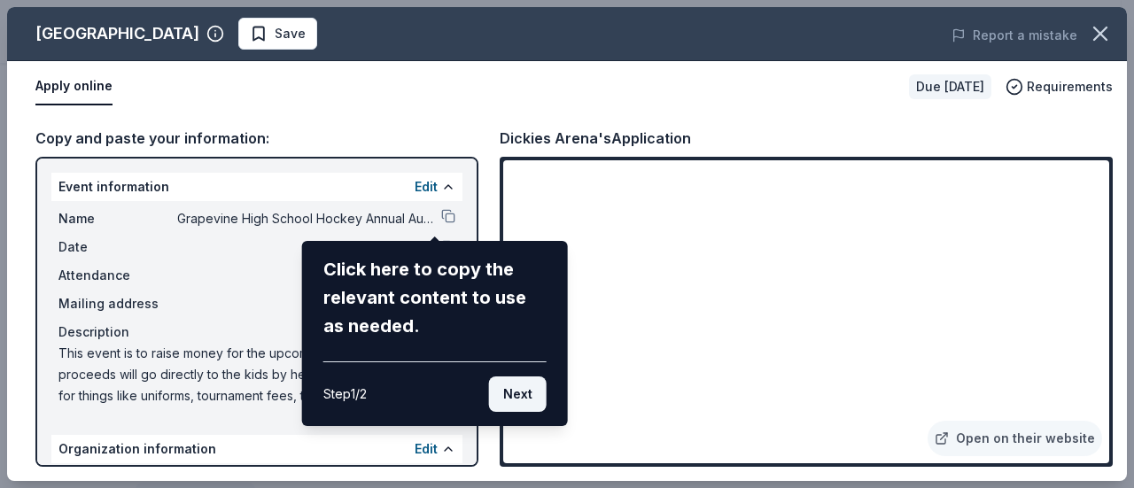
click at [510, 405] on button "Next" at bounding box center [518, 394] width 58 height 35
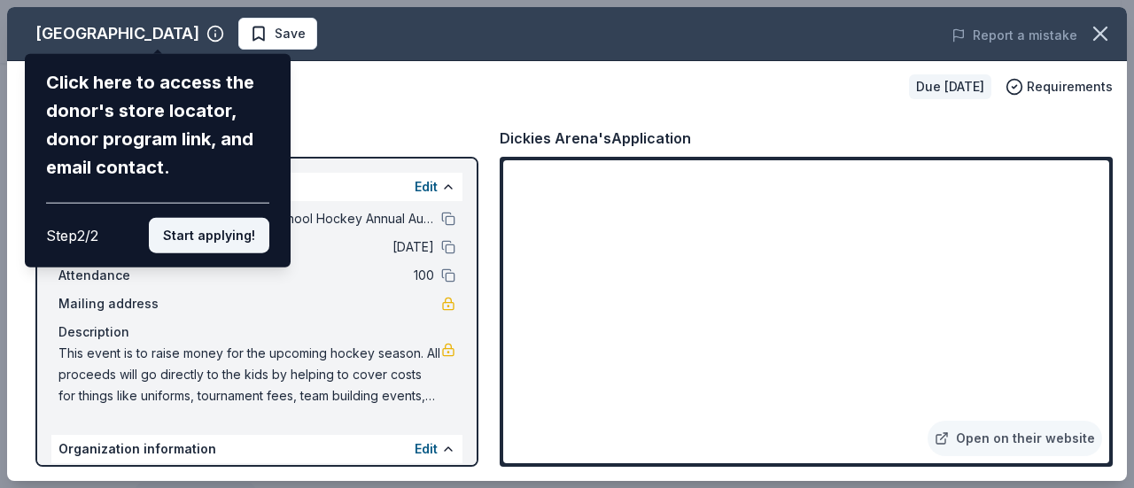
click at [175, 236] on button "Start applying!" at bounding box center [209, 235] width 121 height 35
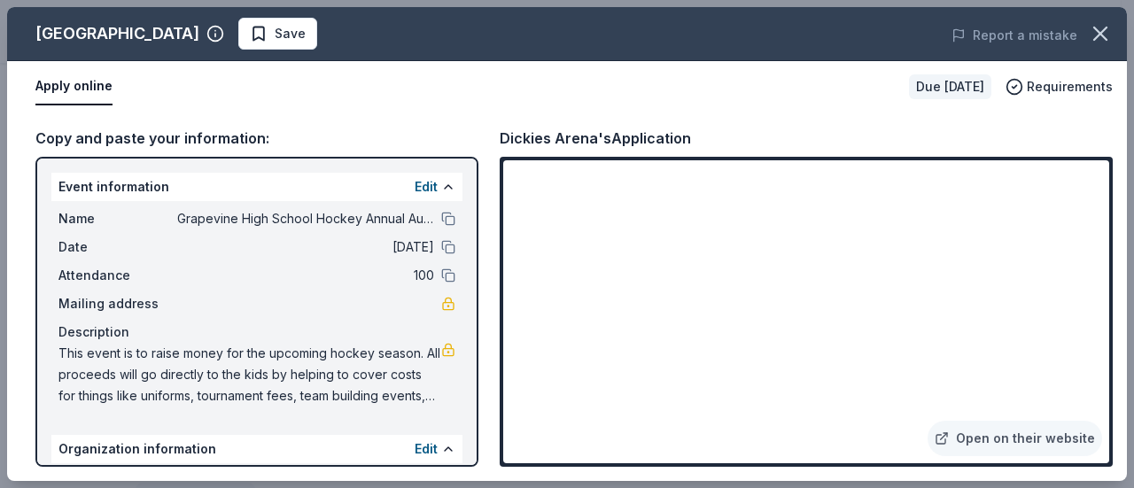
drag, startPoint x: 1103, startPoint y: 191, endPoint x: 1102, endPoint y: 226, distance: 35.5
click at [1102, 226] on div "Dickies Arena Save Report a mistake Apply online Due [DATE] Requirements Copy a…" at bounding box center [567, 244] width 1120 height 474
click at [1103, 458] on div "Dickies Arena Save Report a mistake Apply online Due [DATE] Requirements Copy a…" at bounding box center [567, 244] width 1120 height 474
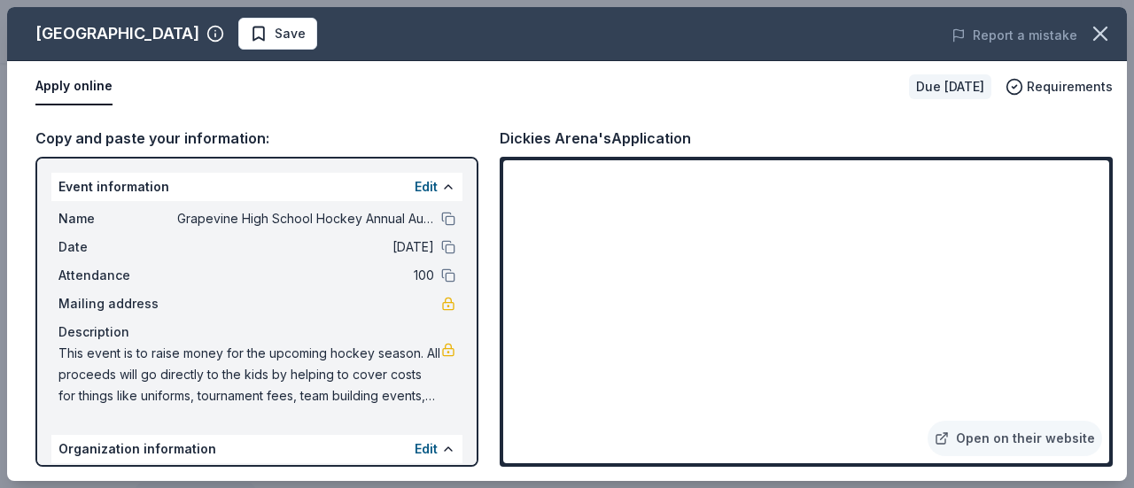
click at [1103, 458] on div "Dickies Arena Save Report a mistake Apply online Due [DATE] Requirements Copy a…" at bounding box center [567, 244] width 1120 height 474
click at [1095, 458] on div "Dickies Arena Save Report a mistake Apply online Due [DATE] Requirements Copy a…" at bounding box center [567, 244] width 1120 height 474
click at [1059, 341] on div "Dickies Arena Save Report a mistake Apply online Due [DATE] Requirements Copy a…" at bounding box center [567, 244] width 1120 height 474
drag, startPoint x: 1102, startPoint y: 194, endPoint x: 1099, endPoint y: 245, distance: 51.5
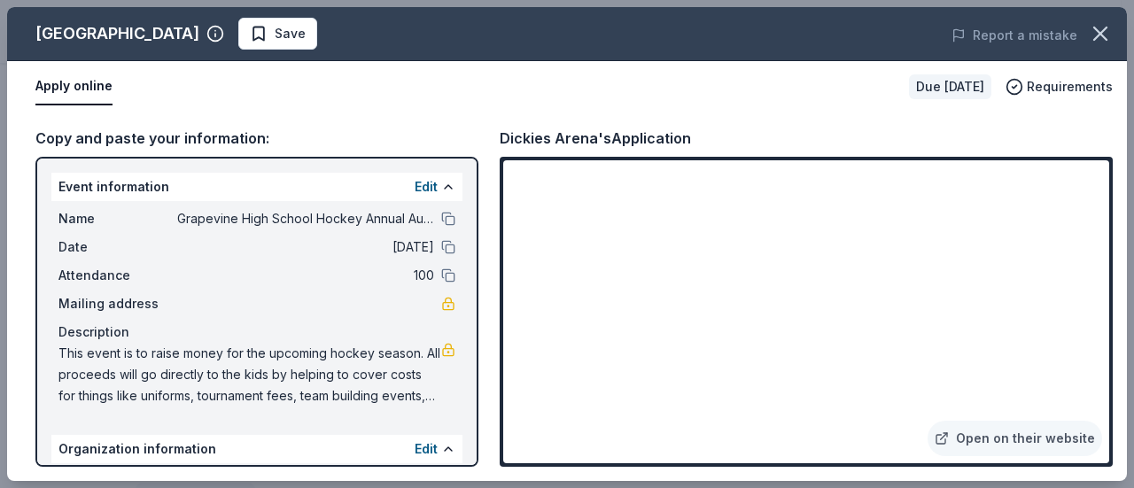
click at [1099, 245] on div "Dickies Arena Save Report a mistake Apply online Due [DATE] Requirements Copy a…" at bounding box center [567, 244] width 1120 height 474
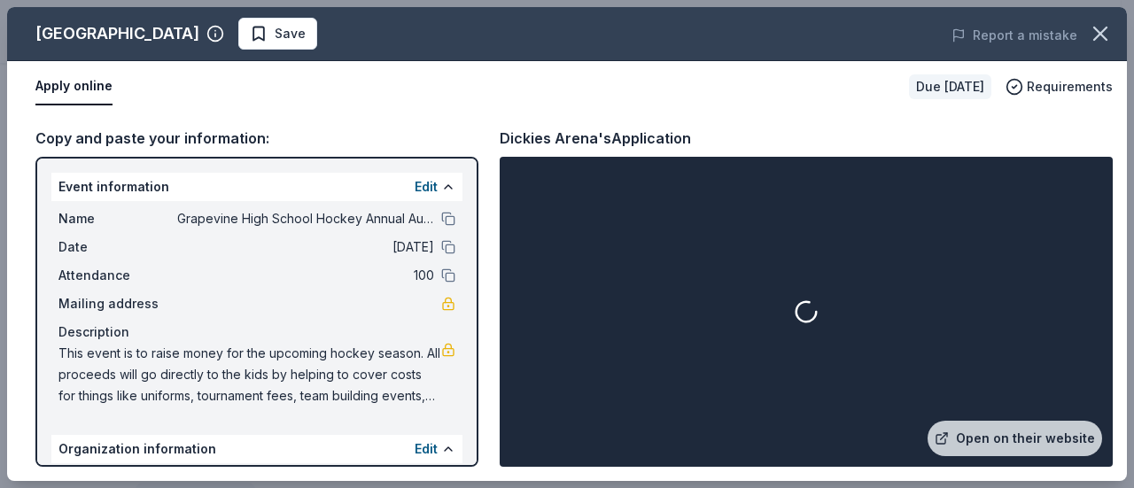
click at [1049, 200] on div "Dickies Arena Save Report a mistake Apply online Due [DATE] Requirements Copy a…" at bounding box center [567, 244] width 1120 height 474
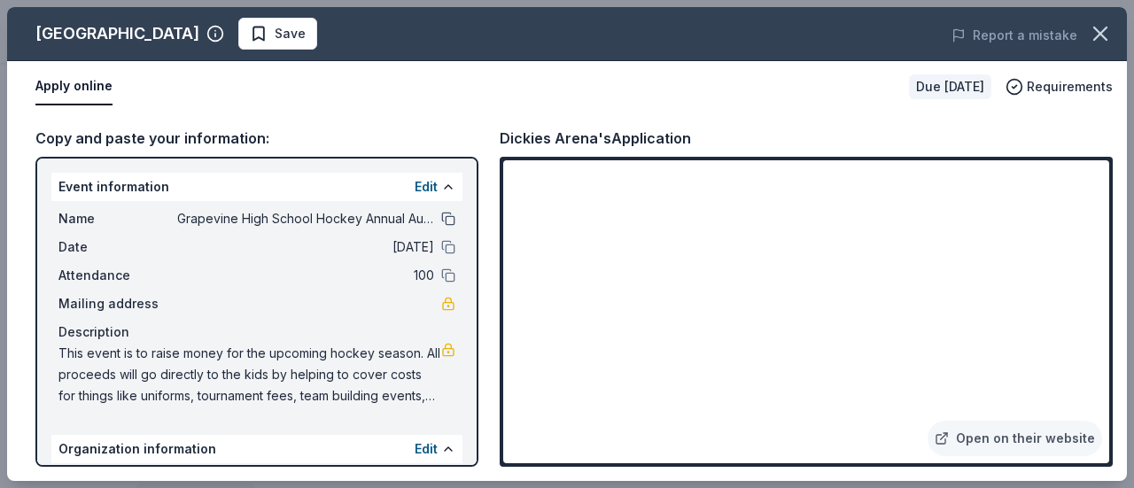
click at [441, 219] on button at bounding box center [448, 219] width 14 height 14
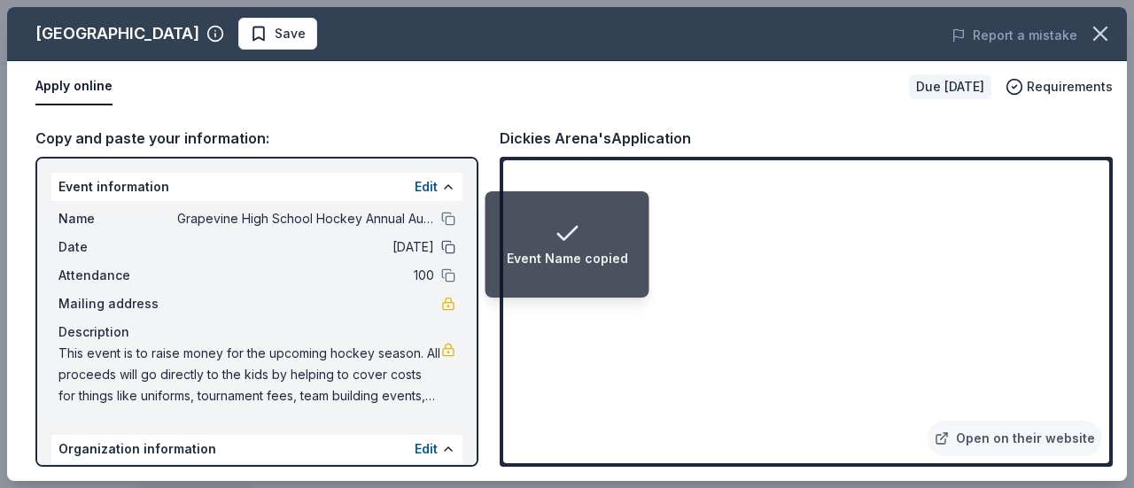
click at [441, 251] on button at bounding box center [448, 247] width 14 height 14
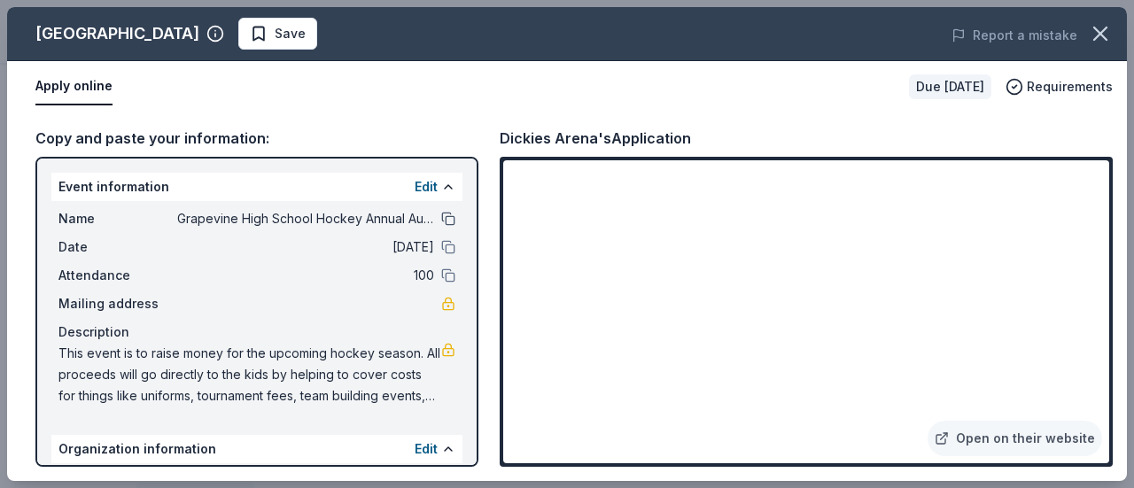
click at [441, 224] on button at bounding box center [448, 219] width 14 height 14
